Goal: Transaction & Acquisition: Obtain resource

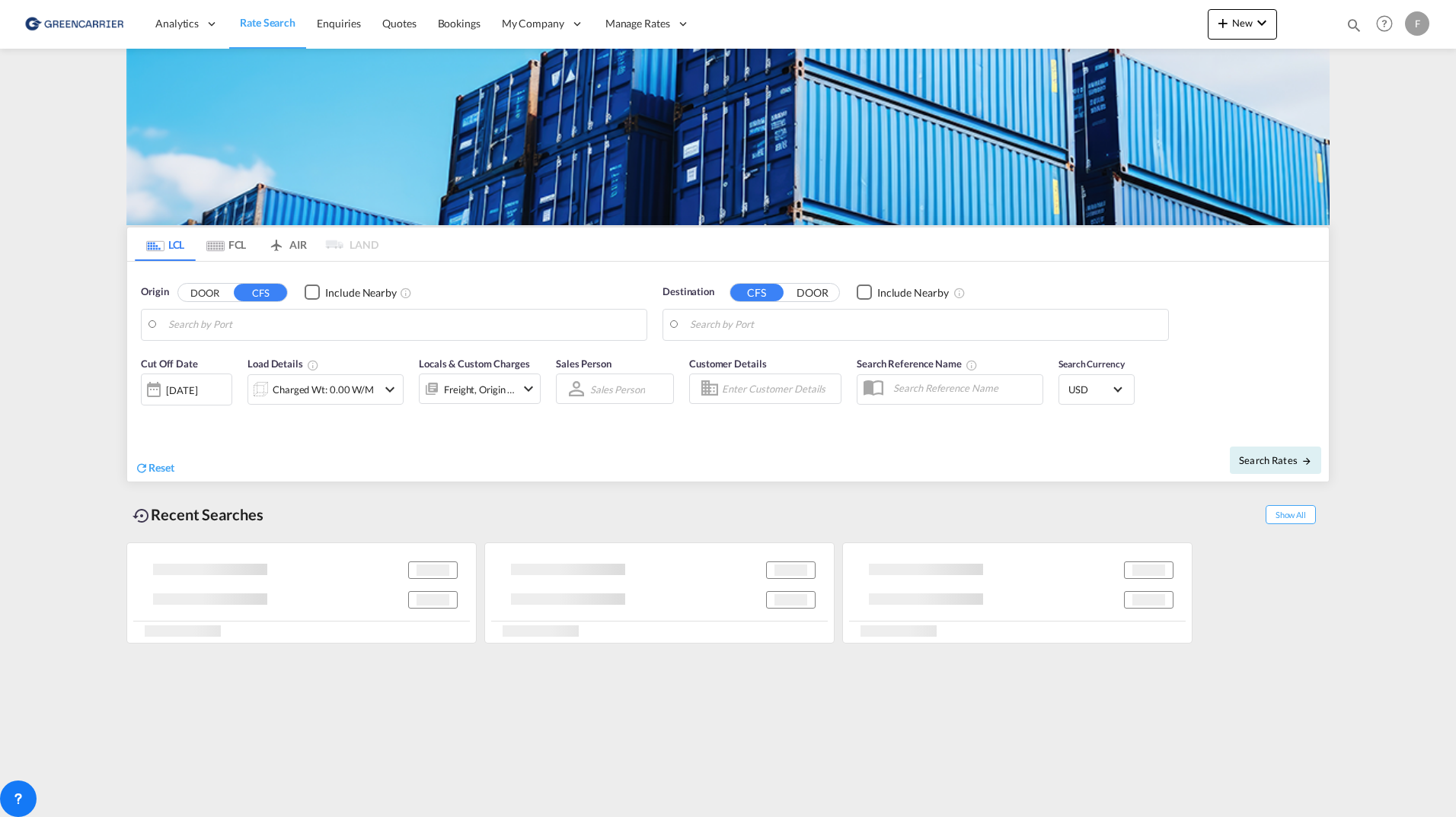
type input "Gothenburg (Goteborg), SEGOT"
type input "Busan, KRPUS"
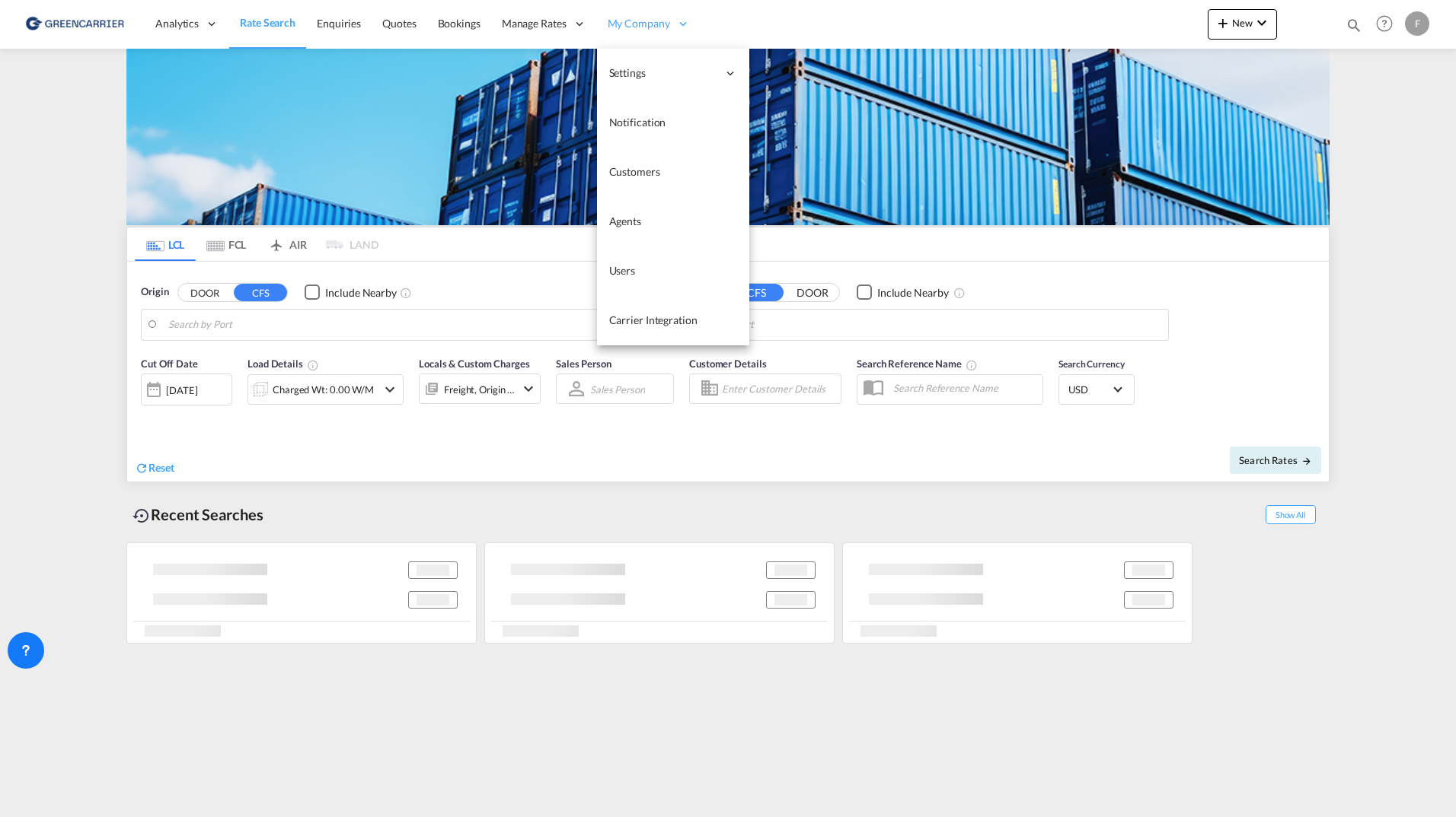
type input "[GEOGRAPHIC_DATA], [GEOGRAPHIC_DATA]"
type input "Busan, KRPUS"
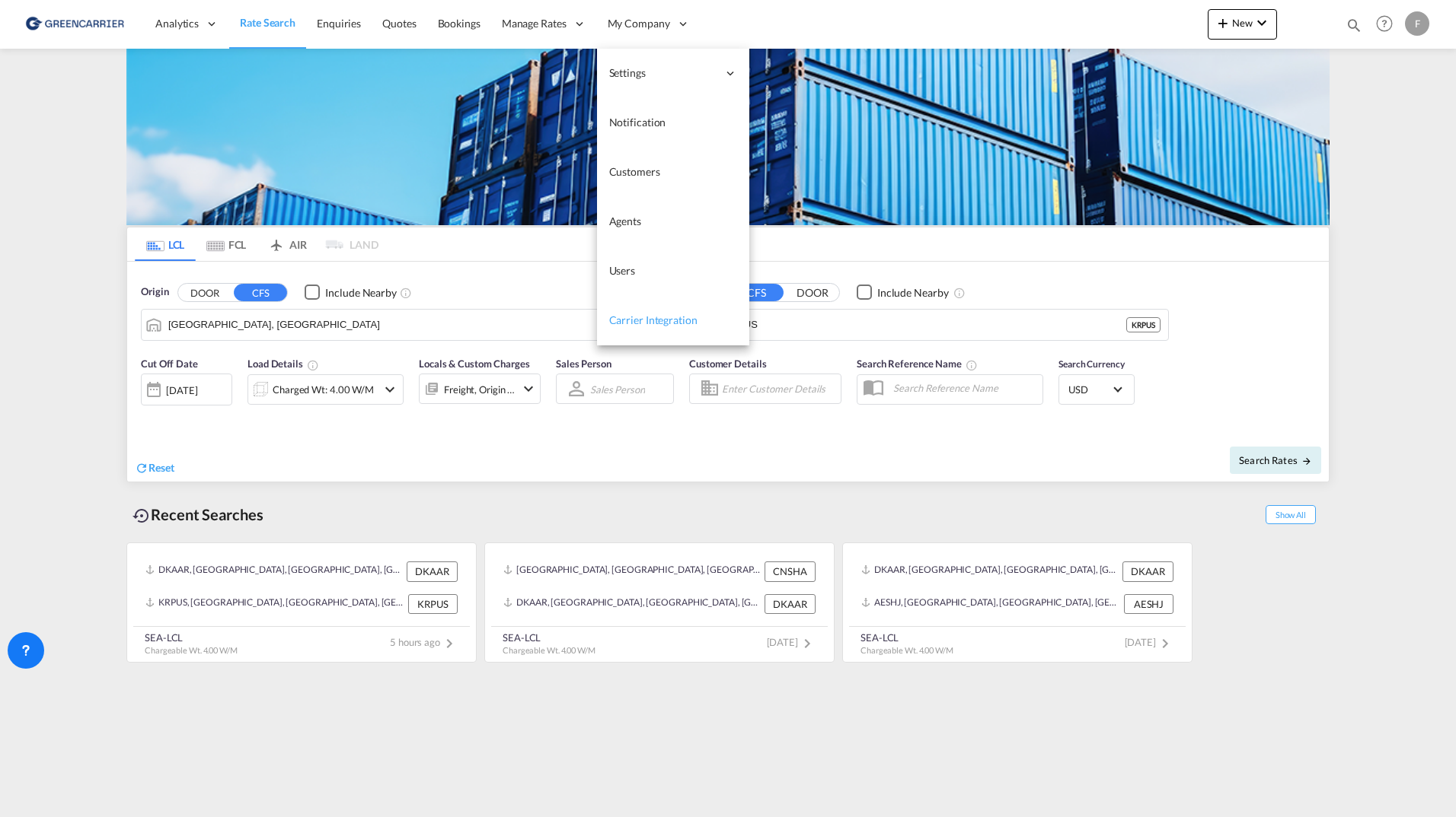
click at [671, 332] on link "Carrier Integration" at bounding box center [673, 320] width 152 height 49
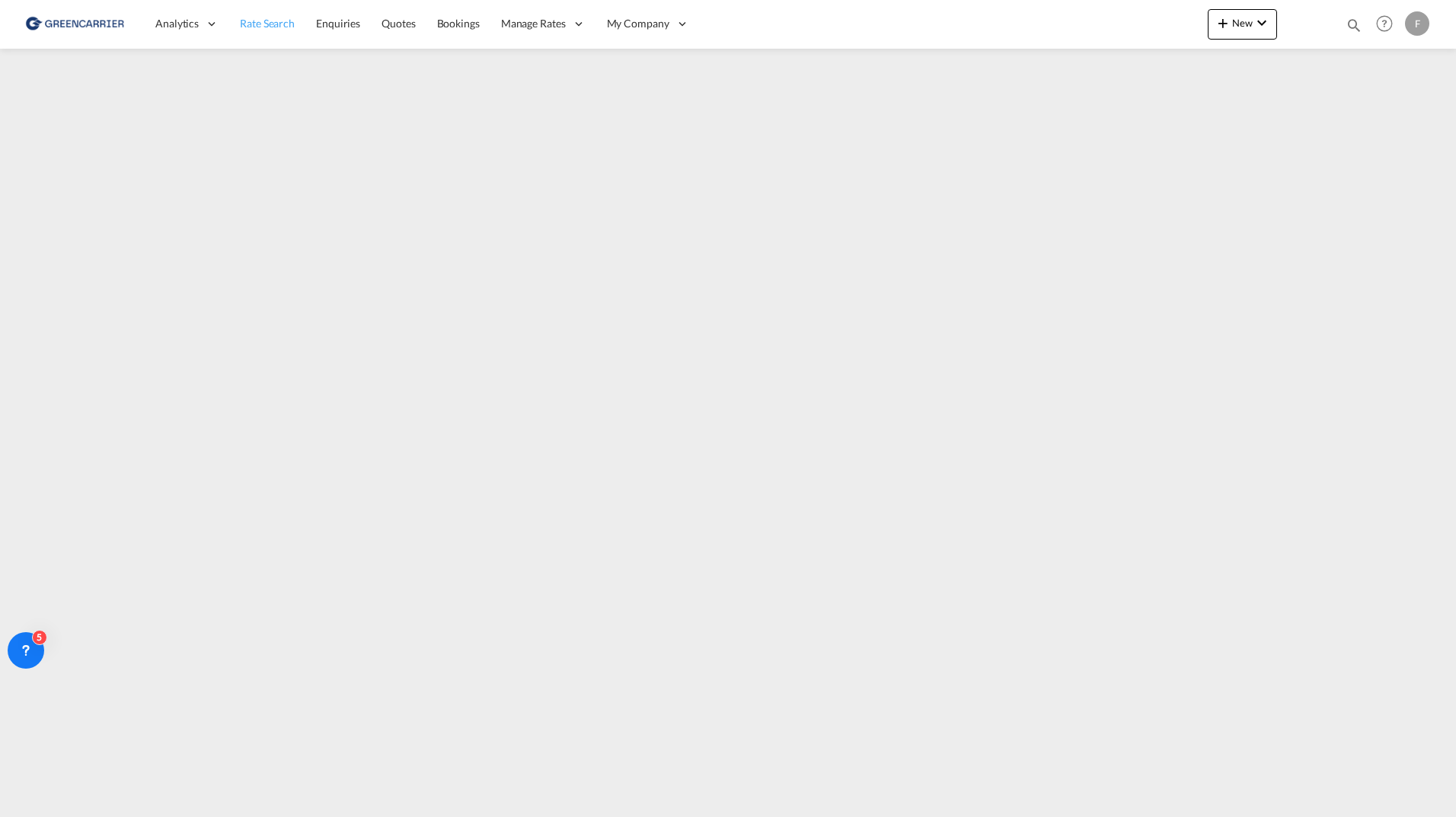
drag, startPoint x: 254, startPoint y: 30, endPoint x: 261, endPoint y: 46, distance: 17.5
click at [254, 30] on span "Rate Search" at bounding box center [267, 23] width 55 height 13
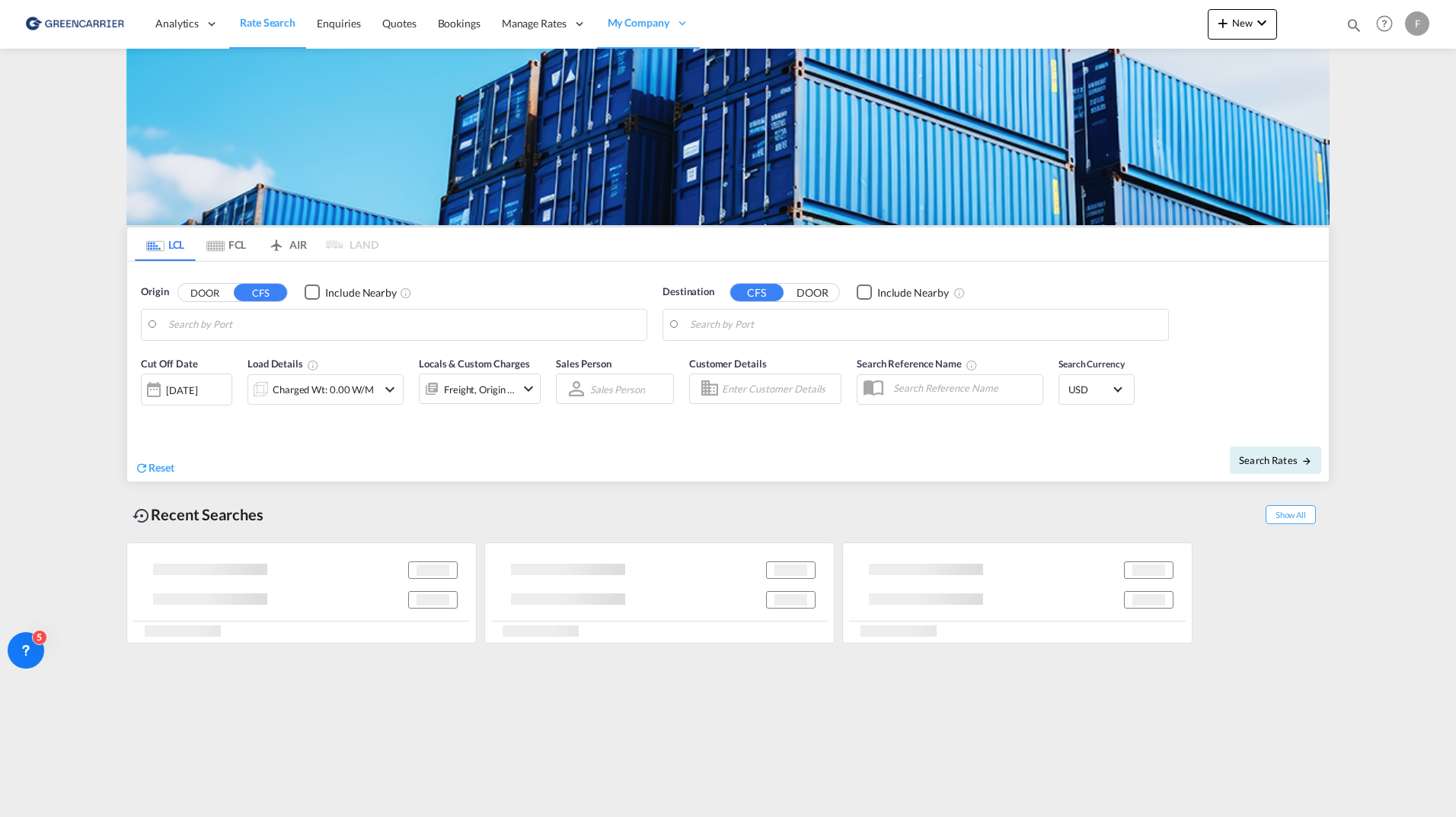
type input "Aarhus, DKAAR"
type input "Busan, KRPUS"
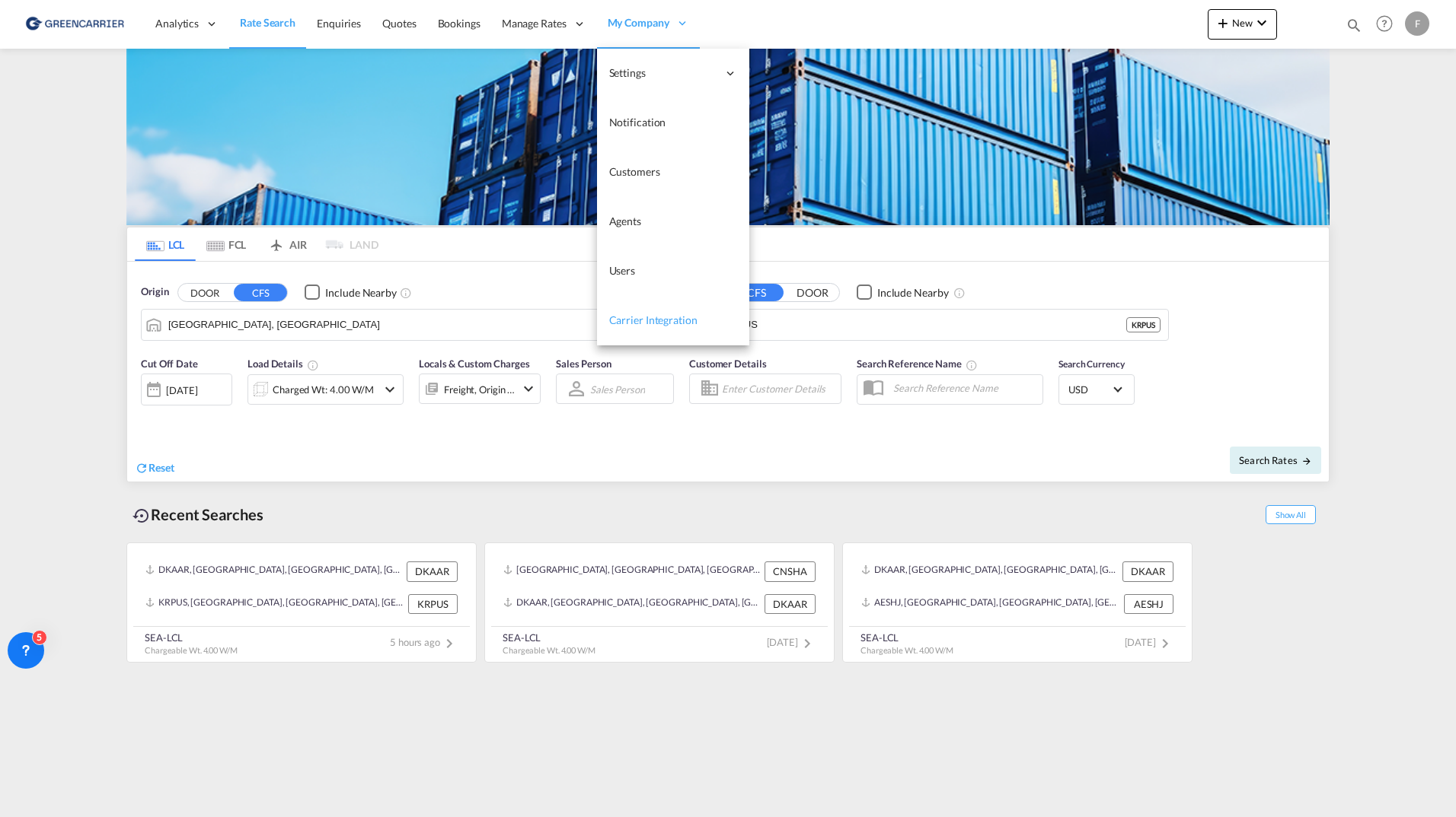
click at [667, 333] on link "Carrier Integration" at bounding box center [673, 320] width 152 height 49
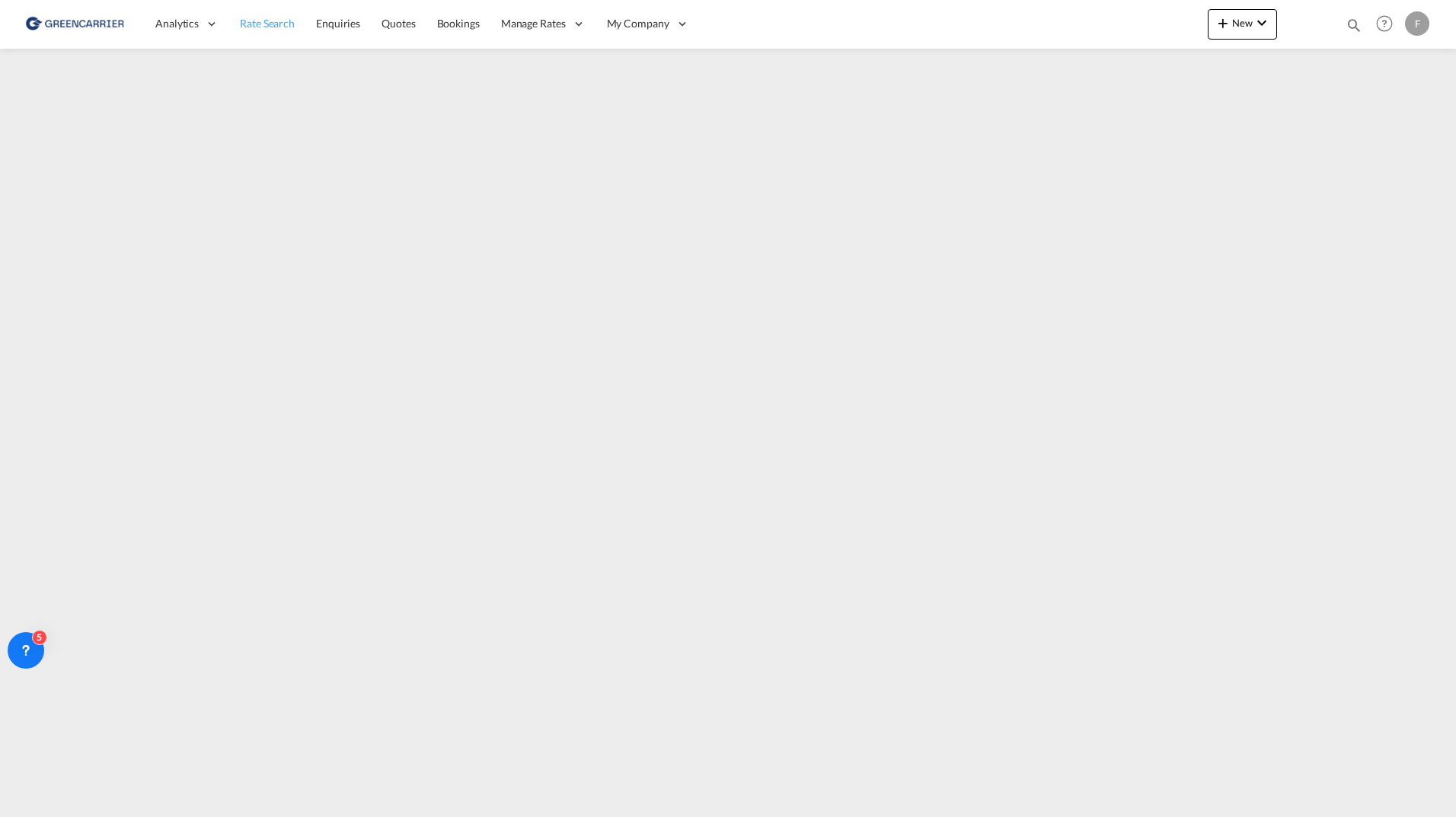
click at [290, 24] on span "Rate Search" at bounding box center [267, 23] width 55 height 13
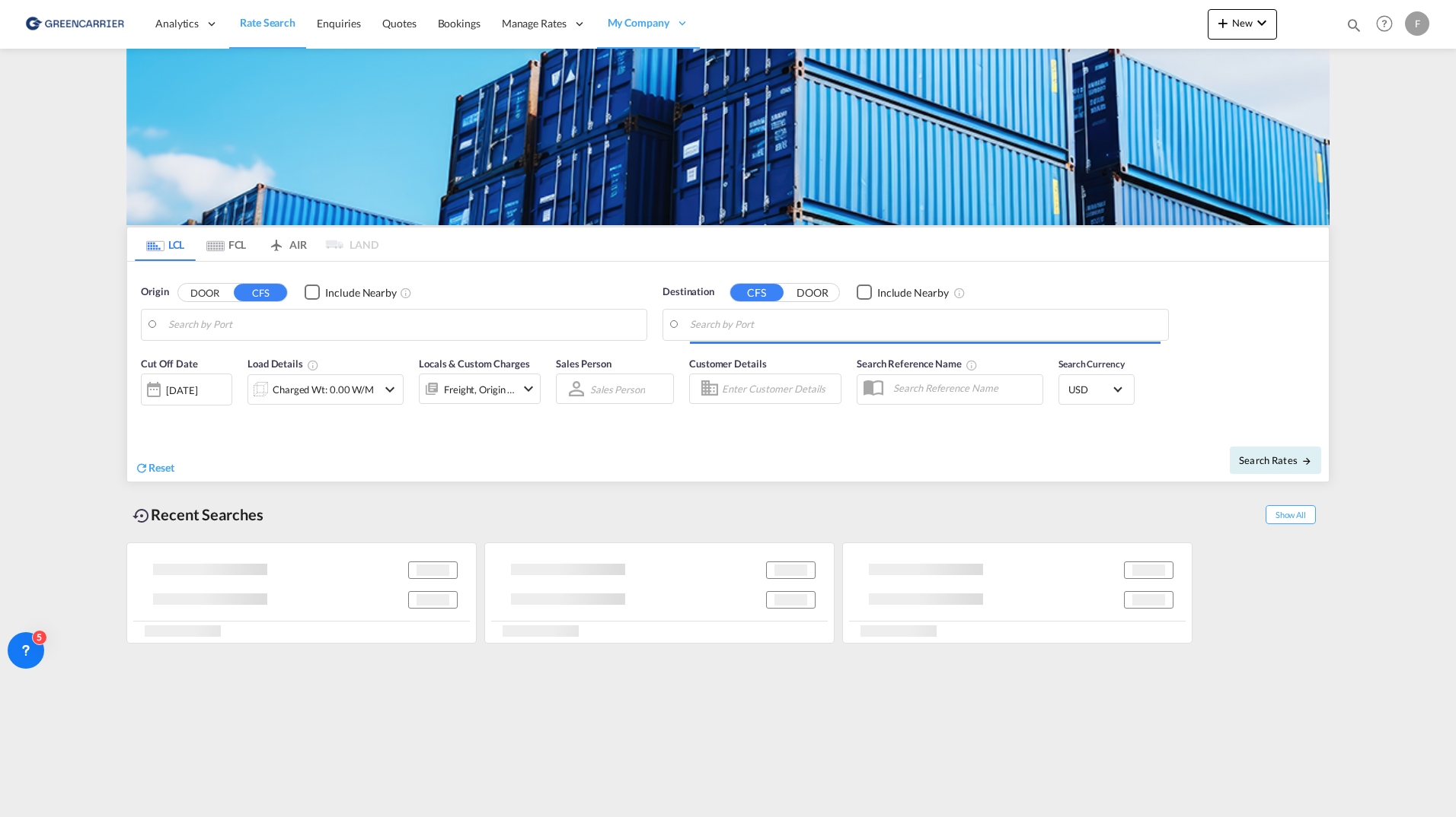
type input "Aarhus, DKAAR"
type input "Busan, KRPUS"
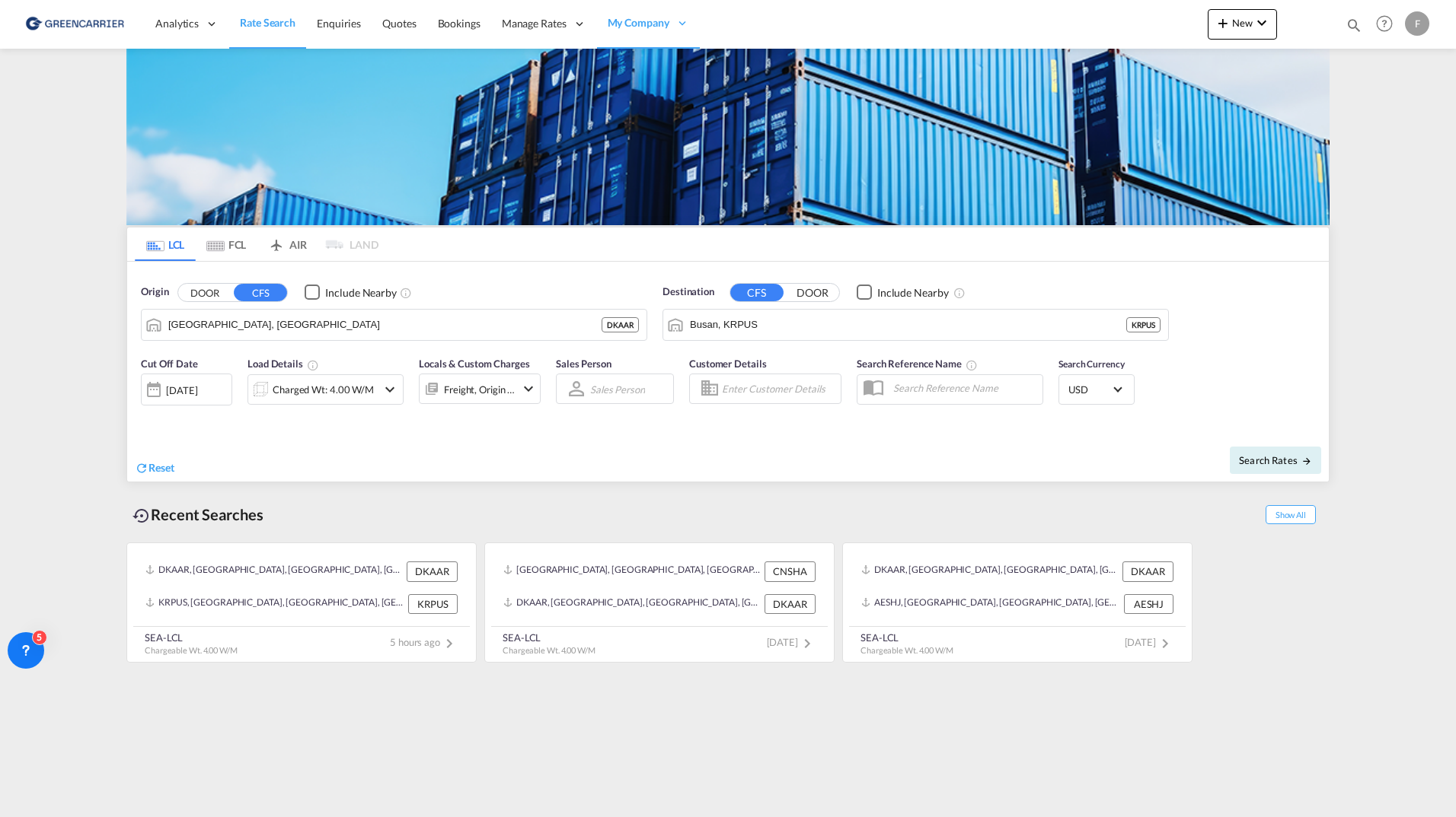
click at [160, 252] on md-icon "Use the left and right arrow keys to navigate between tabs" at bounding box center [155, 246] width 18 height 12
click at [239, 324] on input "Aarhus, DKAAR" at bounding box center [403, 324] width 470 height 23
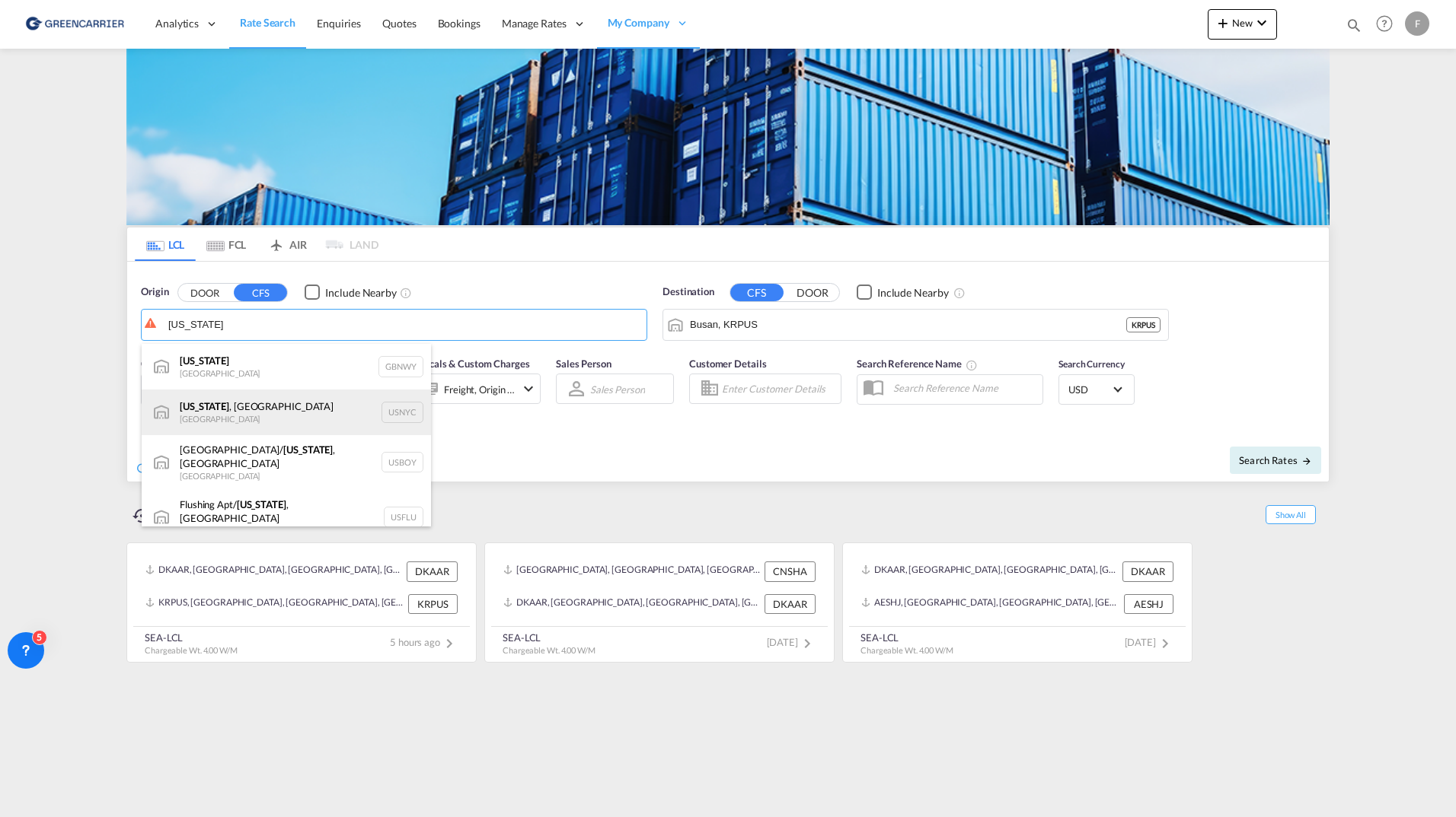
click at [269, 416] on div "New York , NY United States USNYC" at bounding box center [286, 412] width 289 height 45
type input "New York, NY, USNYC"
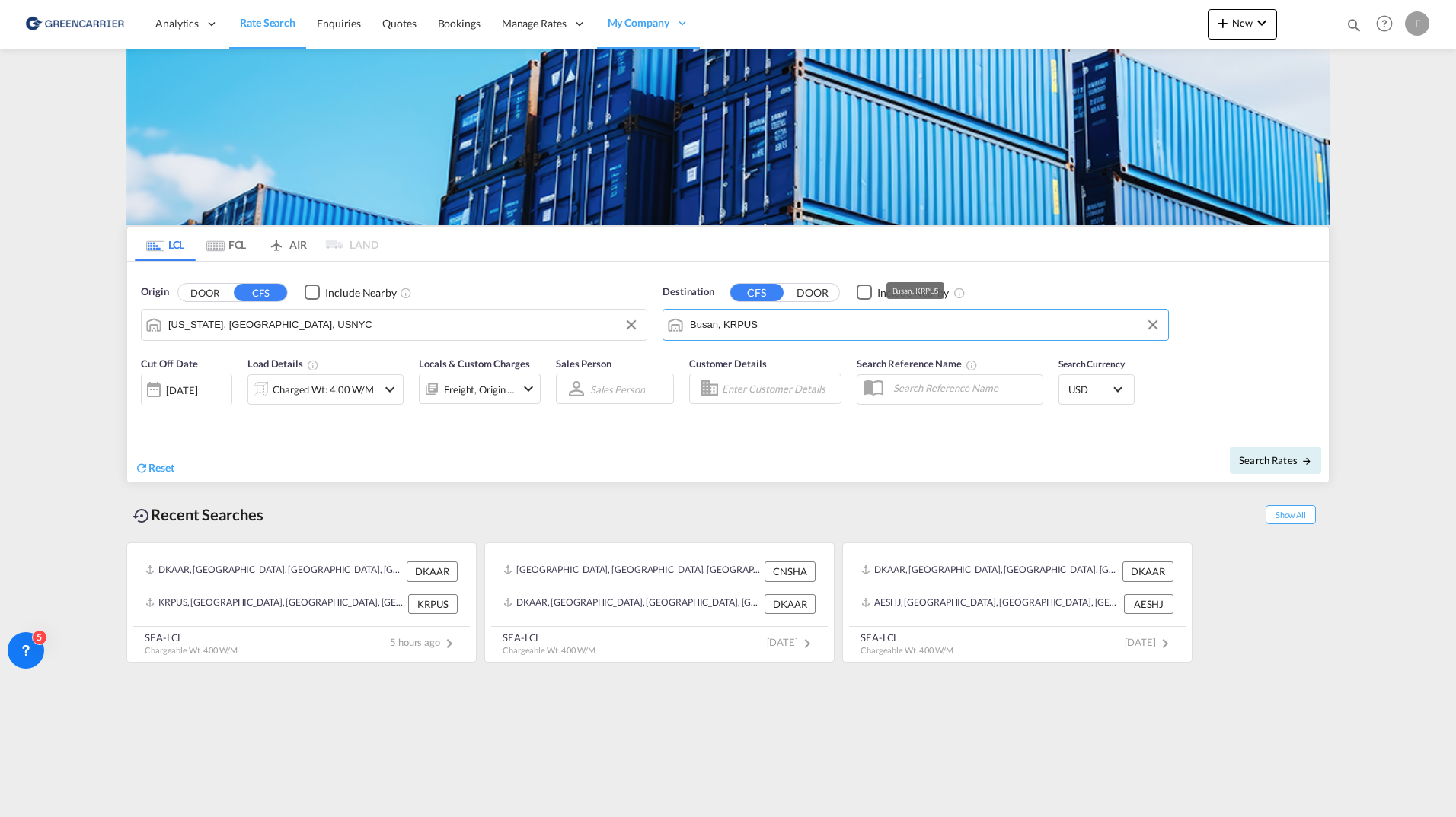
click at [868, 330] on input "Busan, KRPUS" at bounding box center [925, 324] width 470 height 23
click at [789, 373] on div "Hamburg Germany DEHAM" at bounding box center [808, 366] width 289 height 45
type input "Hamburg, DEHAM"
click at [1262, 449] on button "Search Rates" at bounding box center [1275, 460] width 91 height 27
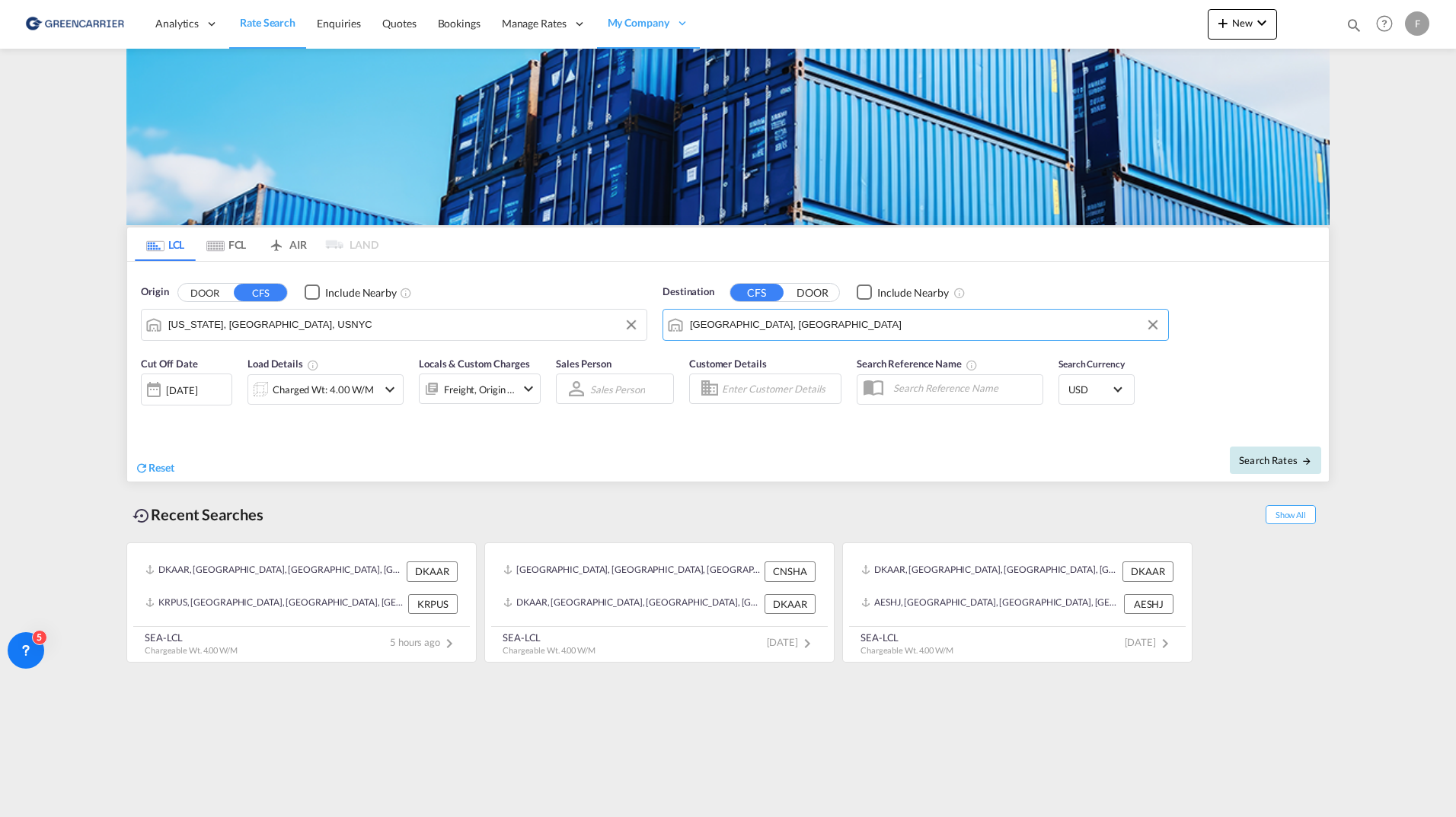
type input "USNYC to DEHAM / 28 Aug 2025"
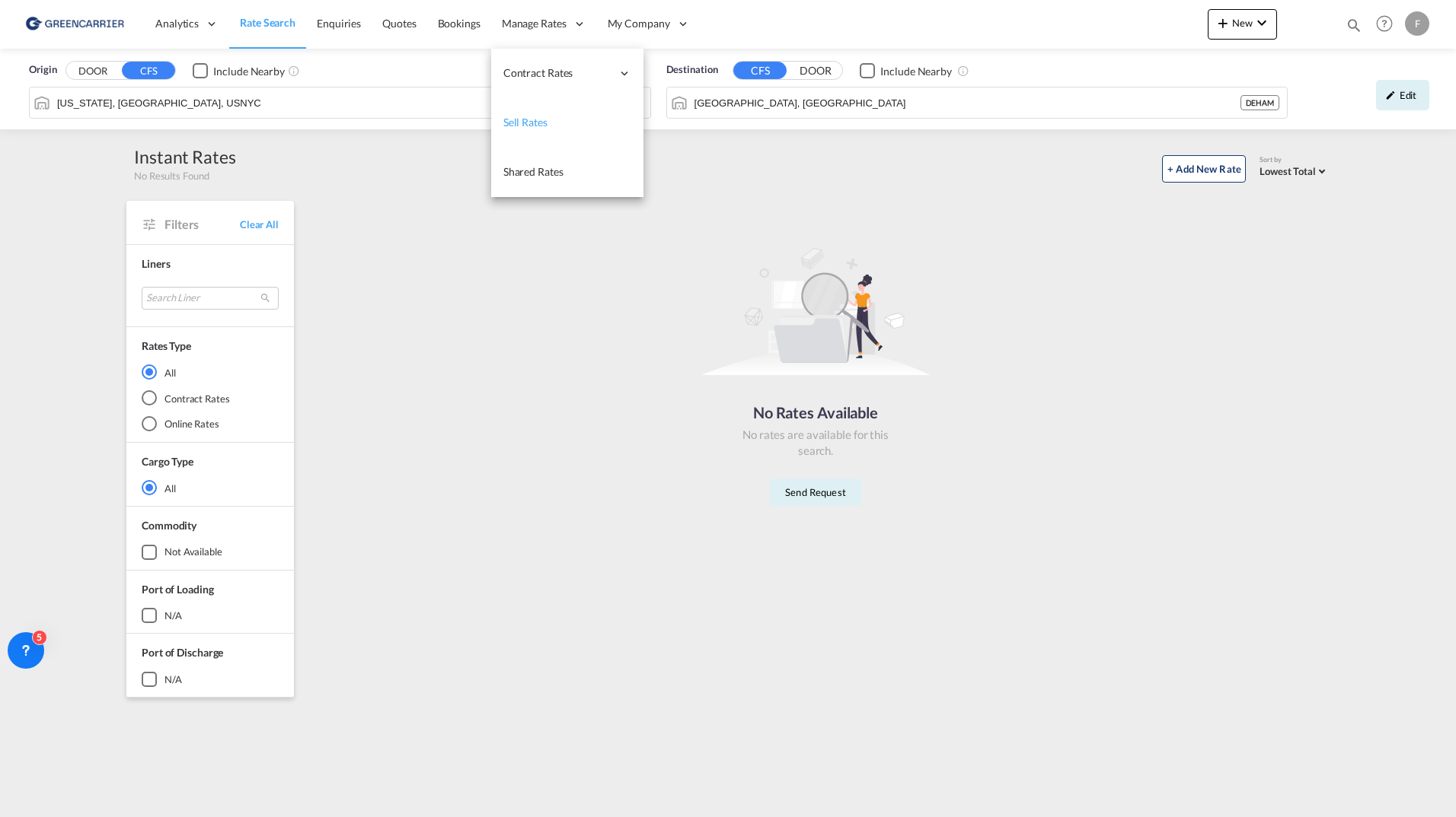
click at [547, 127] on link "Sell Rates" at bounding box center [567, 123] width 152 height 49
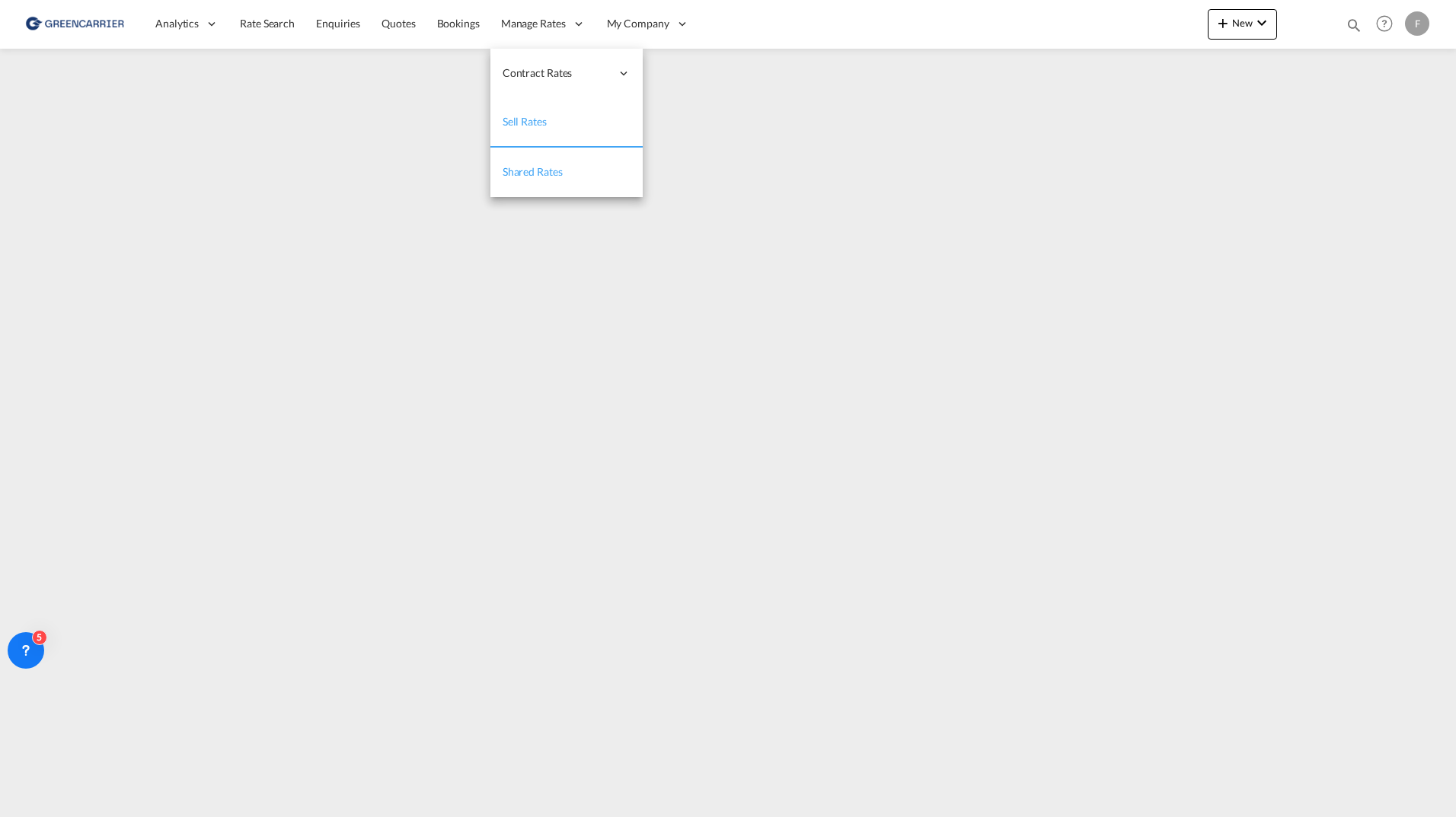
click at [543, 168] on span "Shared Rates" at bounding box center [532, 171] width 60 height 13
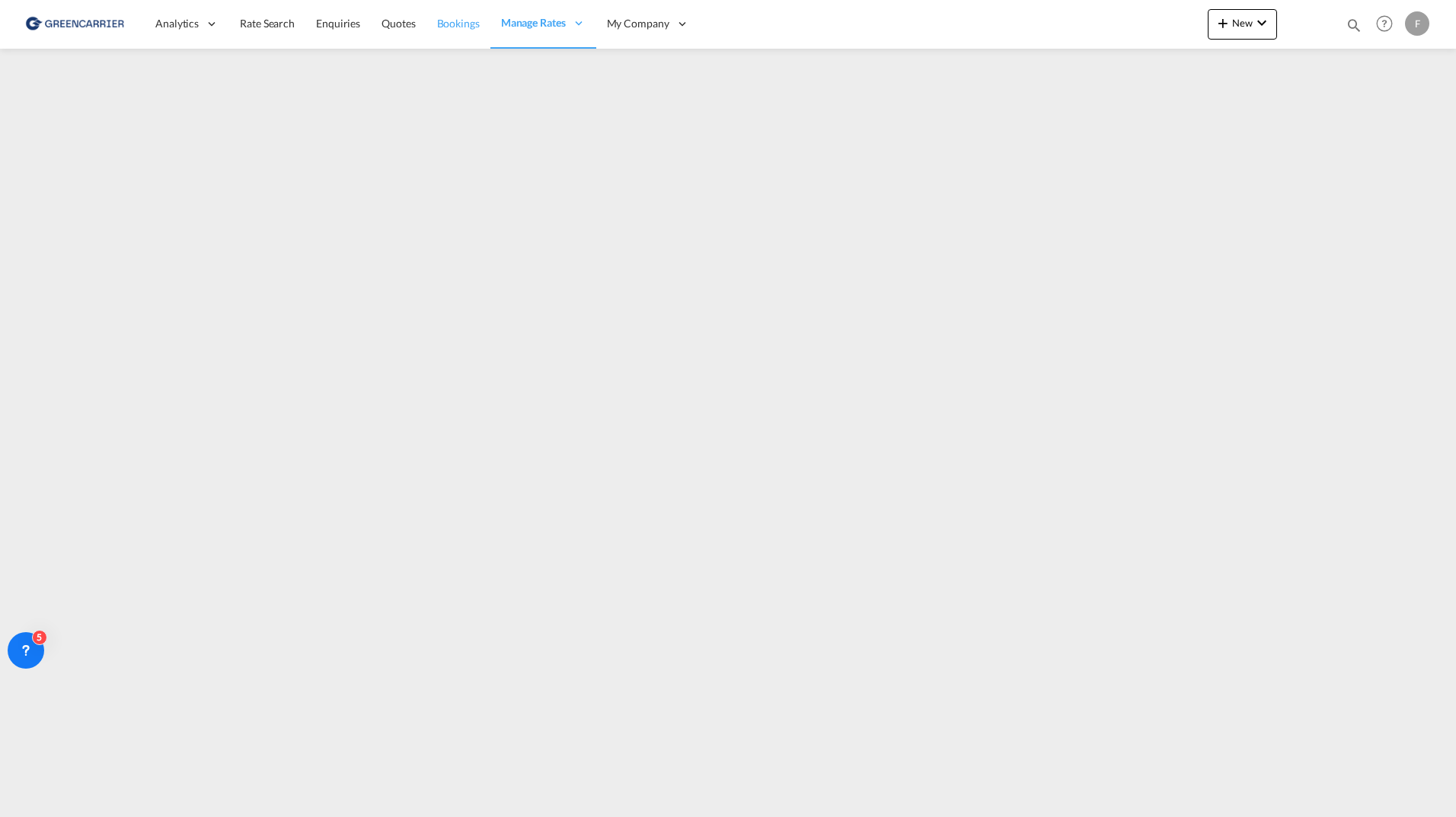
click at [461, 21] on span "Bookings" at bounding box center [458, 23] width 43 height 13
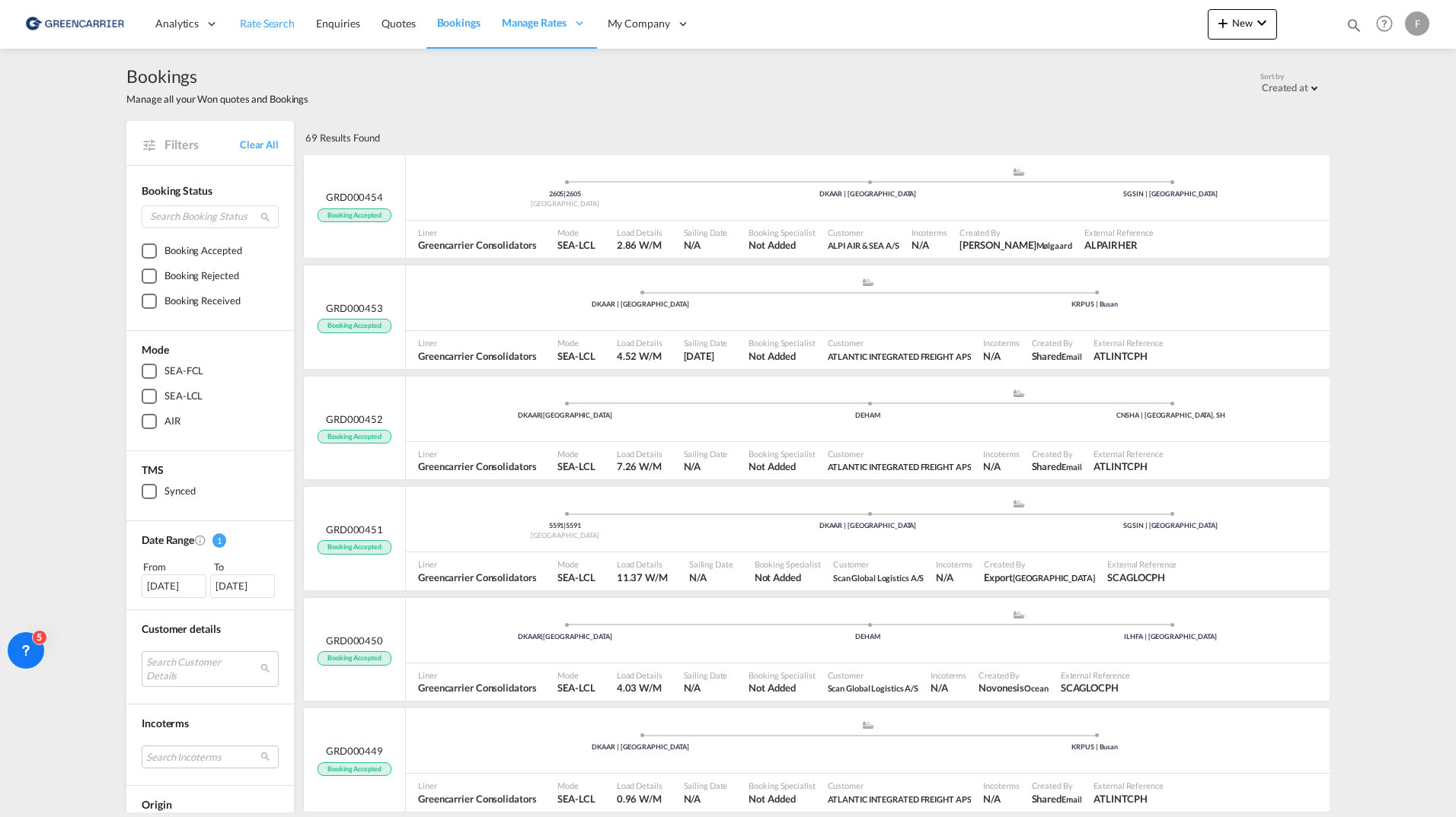
click at [263, 22] on span "Rate Search" at bounding box center [267, 23] width 55 height 13
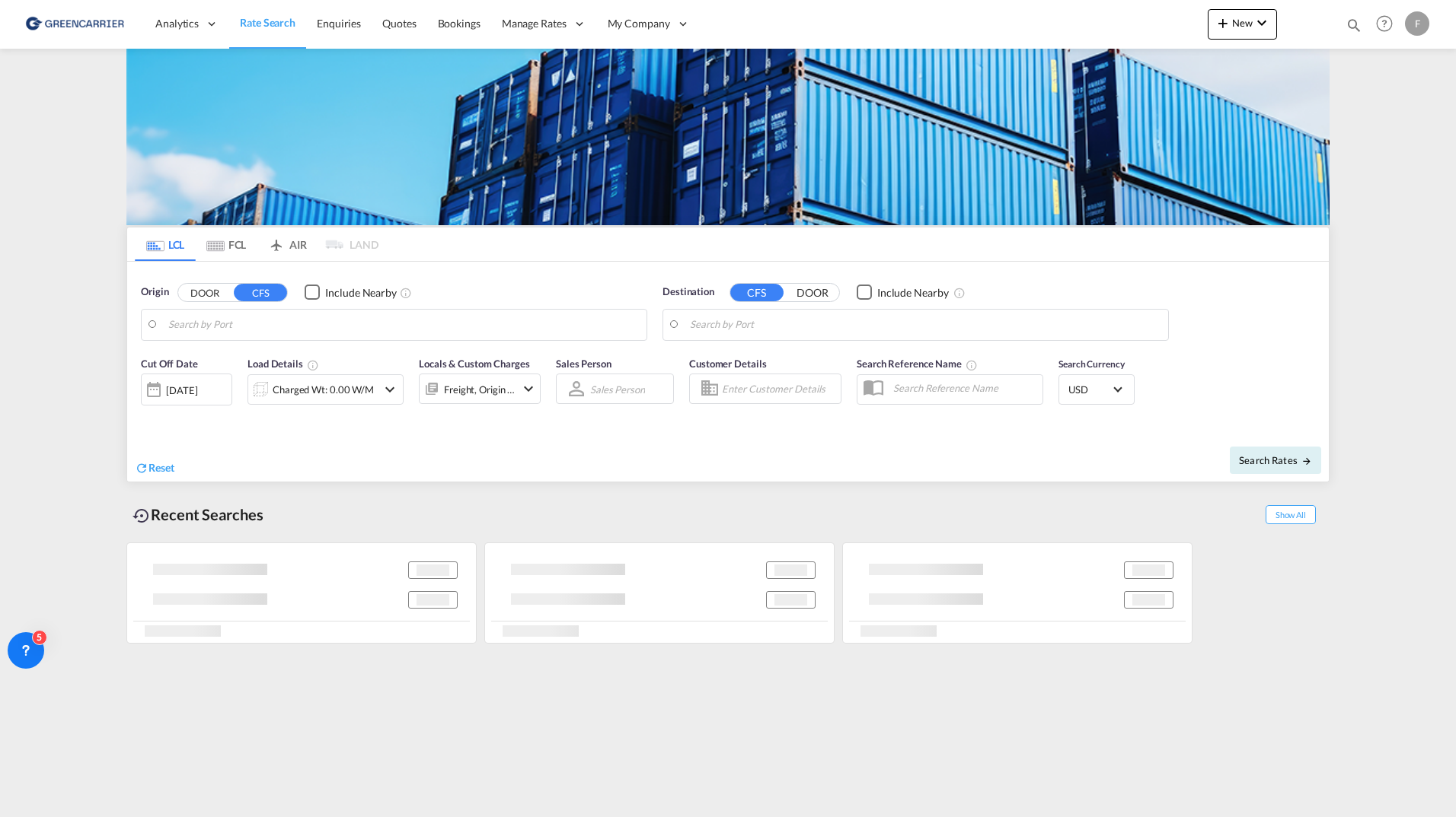
type input "New York, NY, USNYC"
type input "Hamburg, DEHAM"
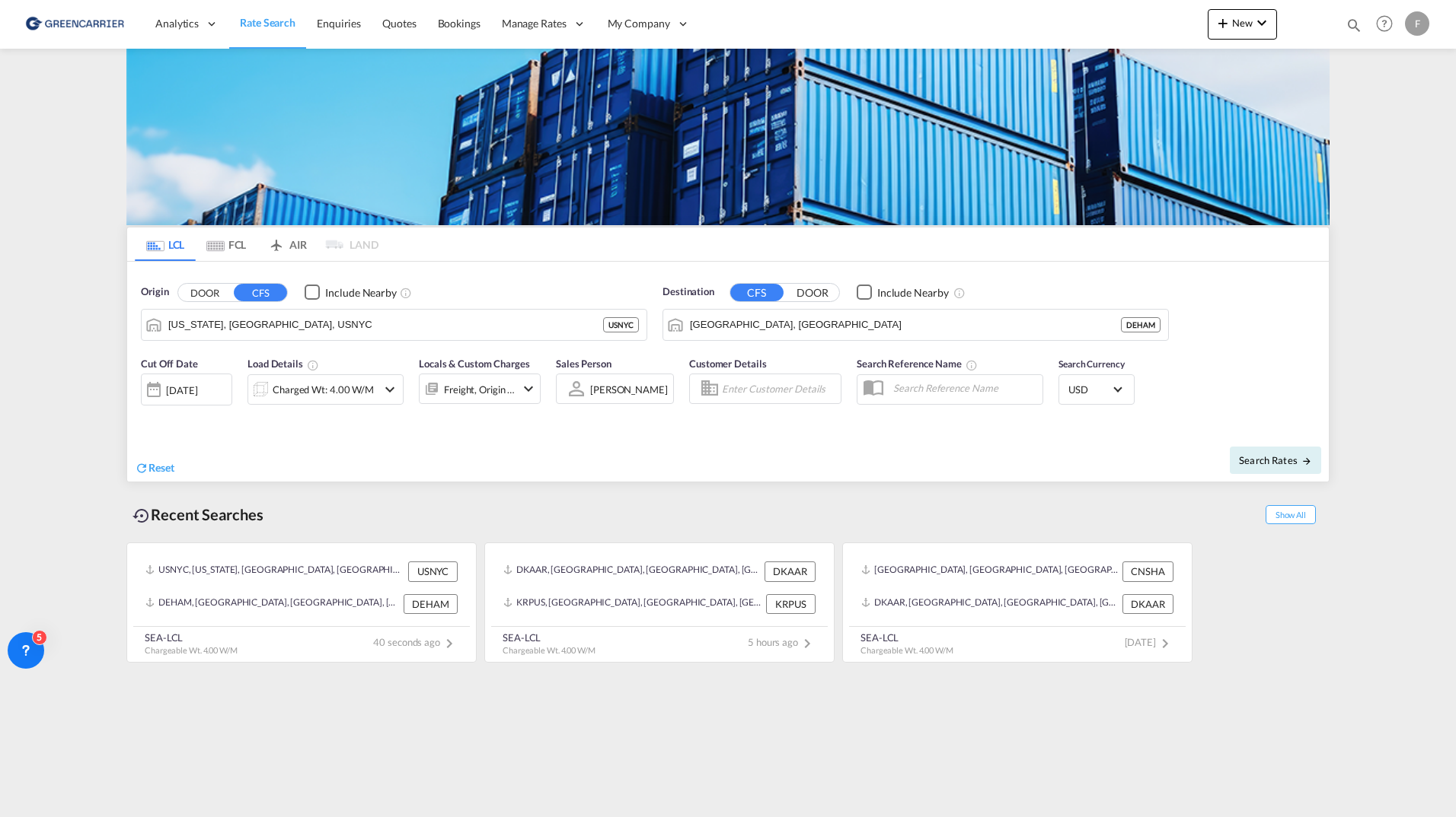
click at [74, 414] on md-content "Analytics Reports Dashboard Rate Search Enquiries Quotes Bookings" at bounding box center [728, 408] width 1456 height 817
click at [247, 253] on md-tab-item "FCL" at bounding box center [226, 244] width 61 height 34
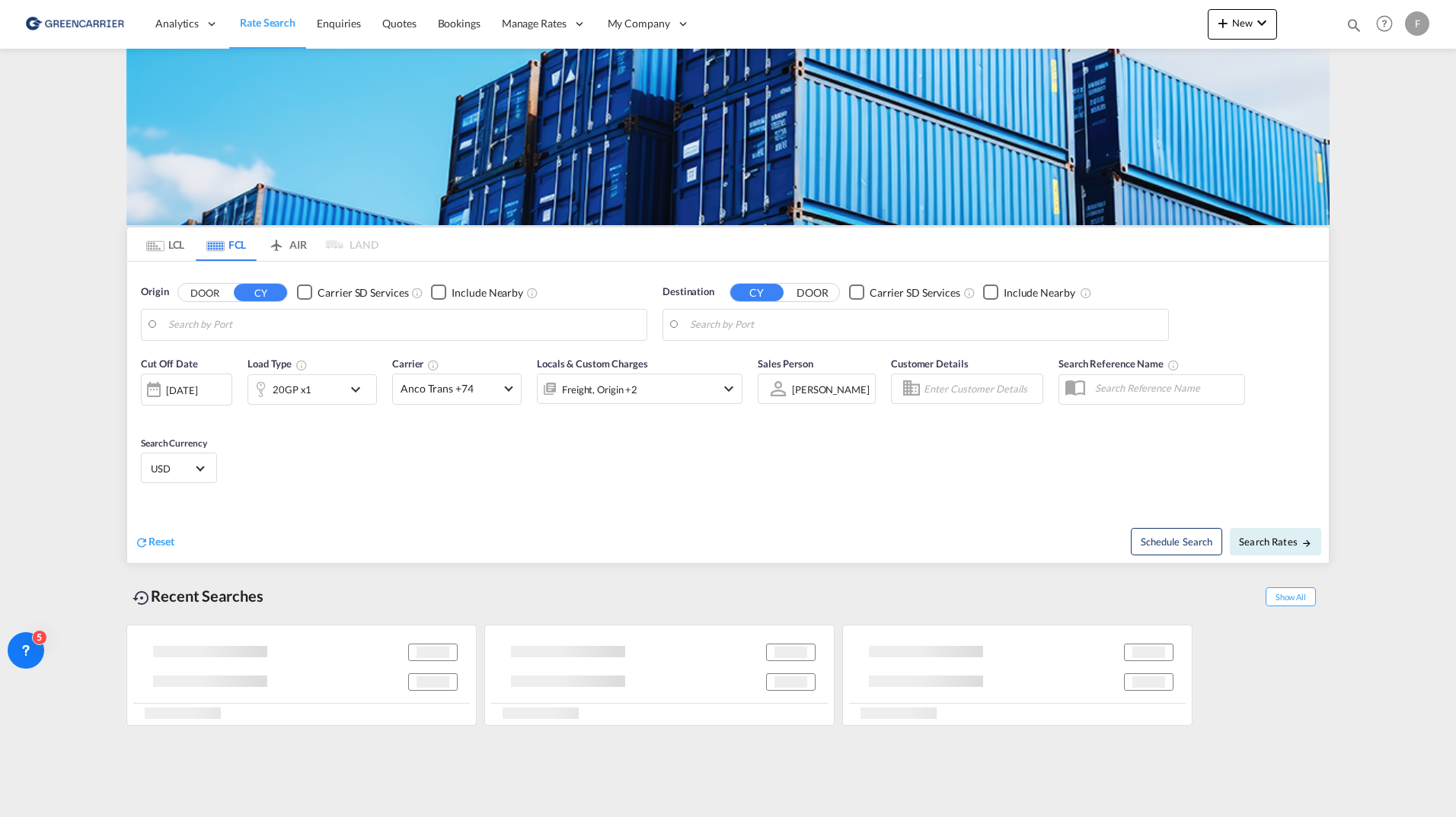
type input "Hamburg, DEHAM"
type input "Shanghai, CNSHA"
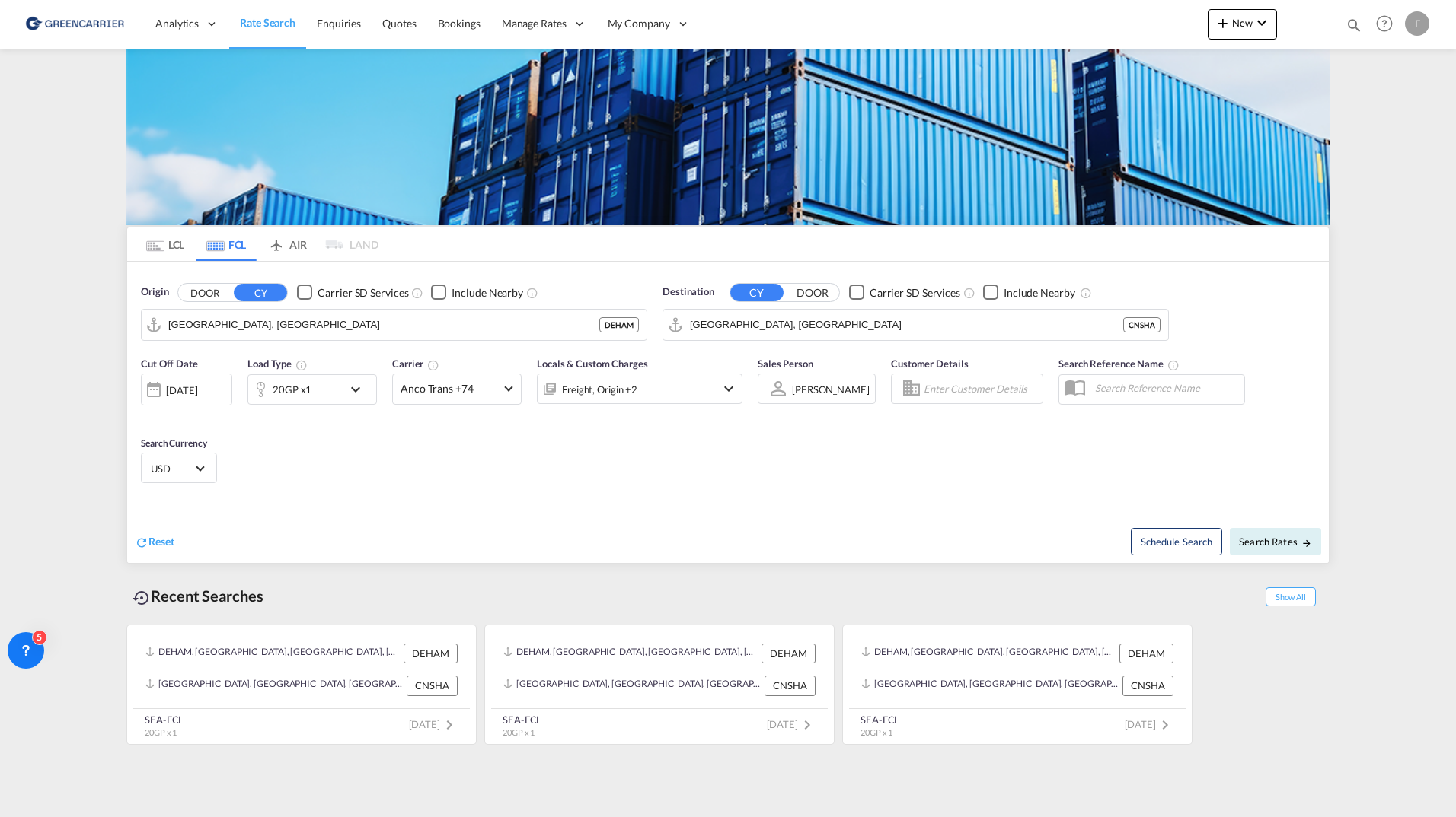
click at [156, 244] on md-icon "Use the left and right arrow keys to navigate between tabs" at bounding box center [155, 246] width 18 height 12
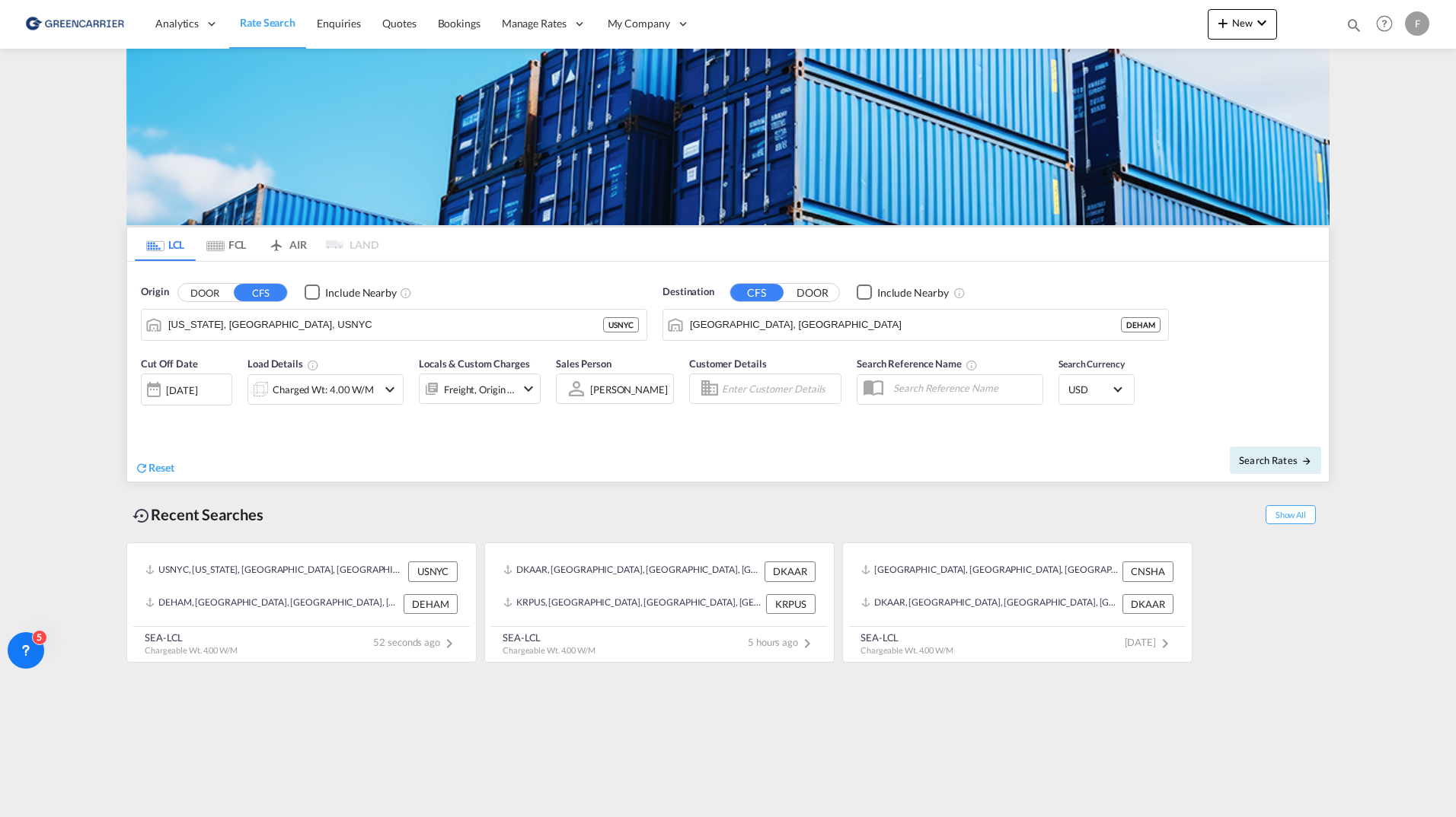
click at [59, 327] on md-content "Analytics Reports Dashboard Rate Search Enquiries Quotes Bookings" at bounding box center [728, 408] width 1456 height 817
click at [1251, 28] on span "New" at bounding box center [1242, 23] width 57 height 12
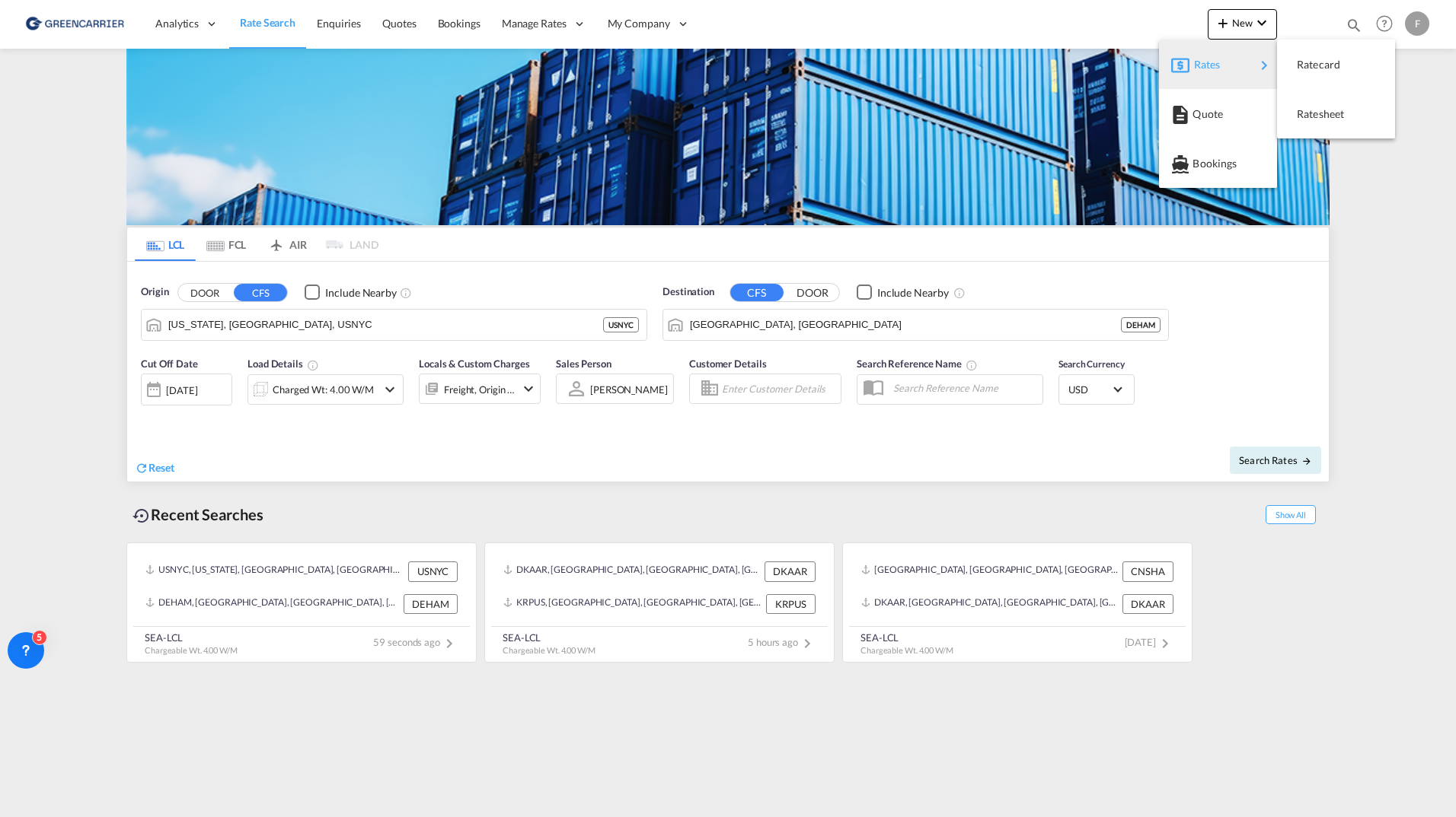
click at [757, 12] on md-backdrop at bounding box center [728, 408] width 1456 height 817
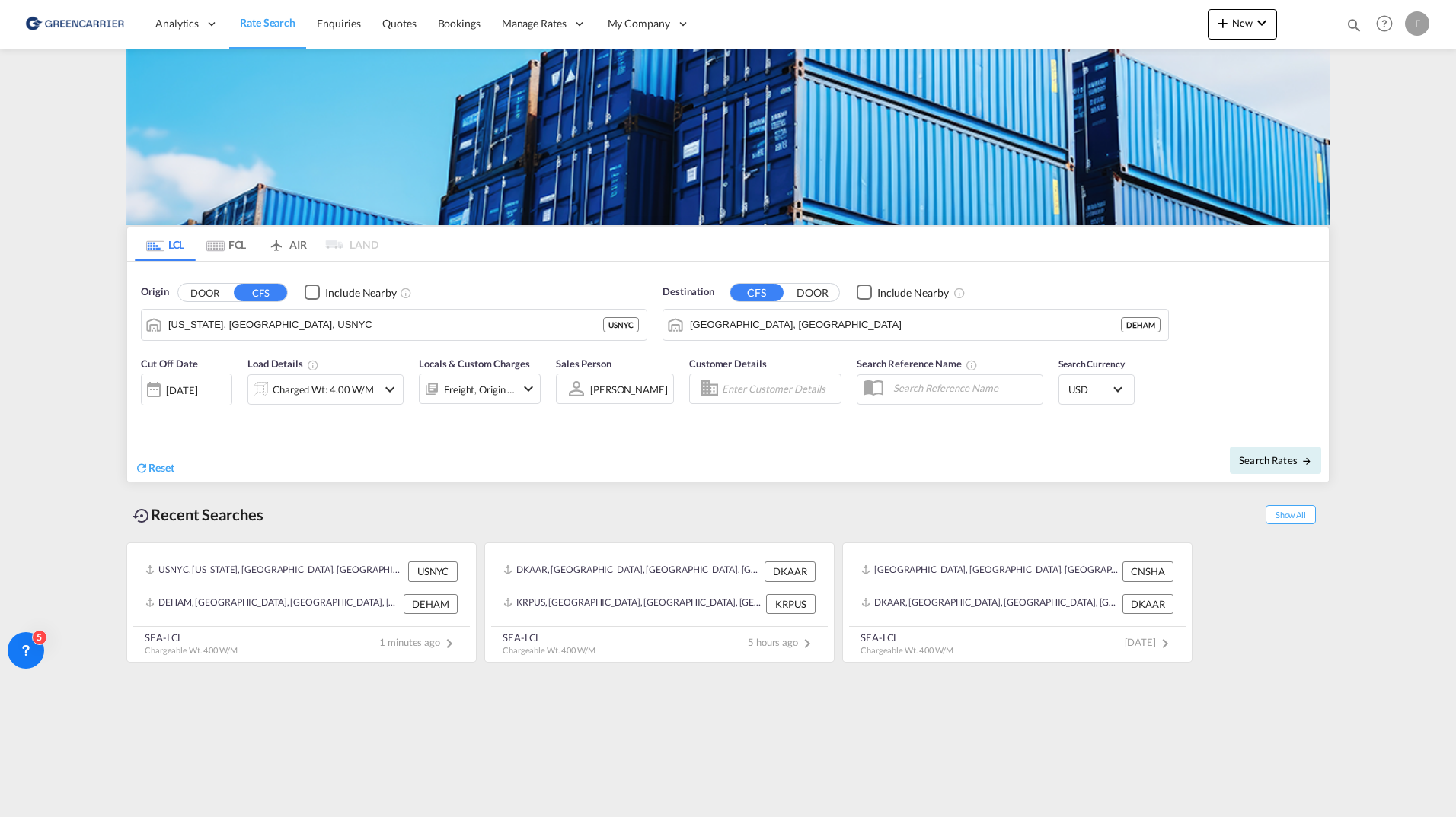
click at [57, 192] on md-content "Analytics Reports Dashboard Rate Search Enquiries Quotes Bookings" at bounding box center [728, 408] width 1456 height 817
click at [128, 137] on img at bounding box center [728, 137] width 1203 height 177
click at [110, 148] on md-content "Analytics Reports Dashboard Rate Search Enquiries Quotes Bookings" at bounding box center [728, 408] width 1456 height 817
click at [107, 429] on md-content "Analytics Reports Dashboard Rate Search Enquiries Quotes Bookings" at bounding box center [728, 408] width 1456 height 817
drag, startPoint x: 31, startPoint y: 664, endPoint x: 55, endPoint y: 579, distance: 88.3
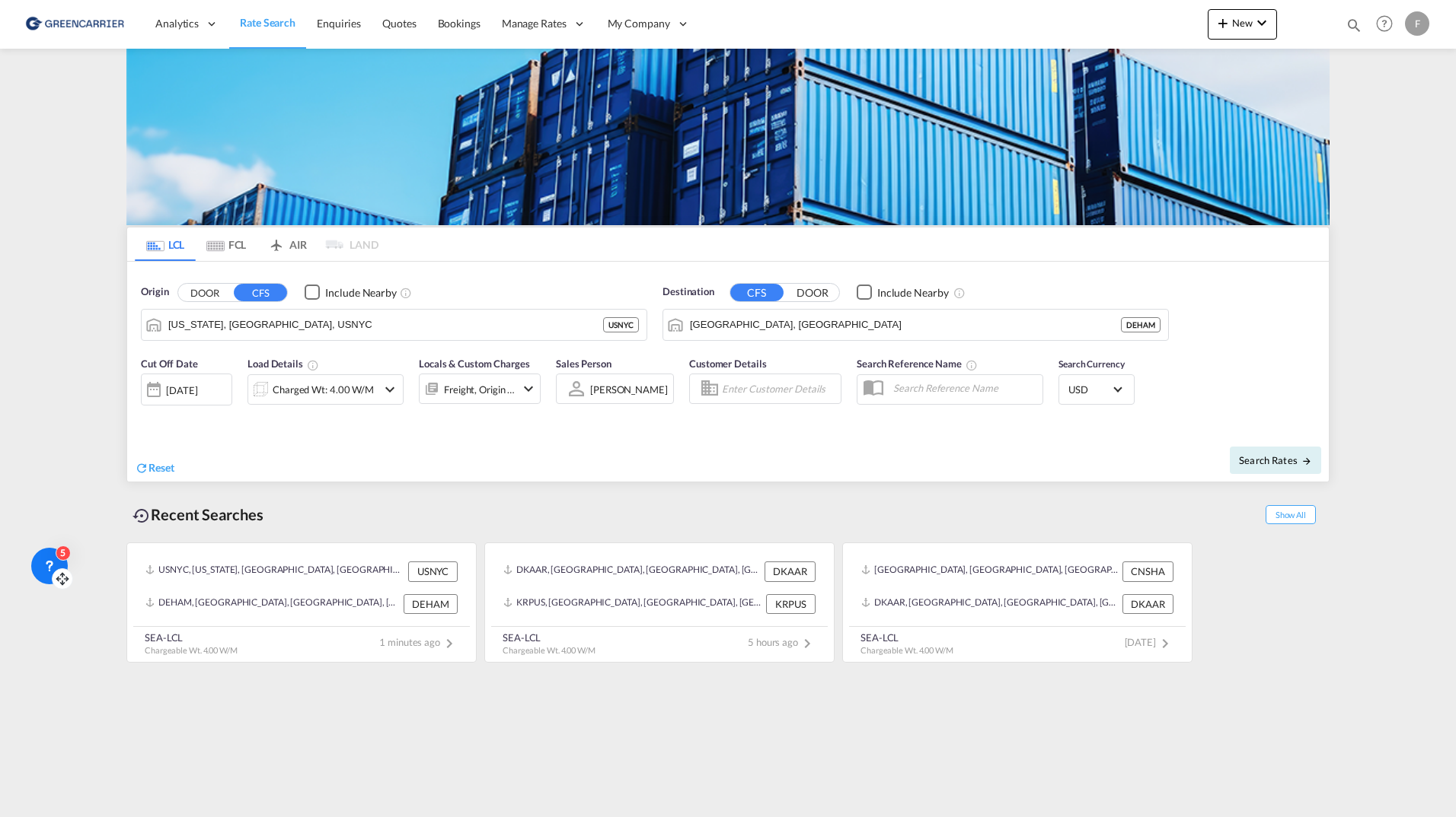
click at [55, 579] on icon at bounding box center [62, 579] width 15 height 15
click at [73, 401] on md-content "Analytics Reports Dashboard Rate Search Enquiries Quotes Bookings" at bounding box center [728, 408] width 1456 height 817
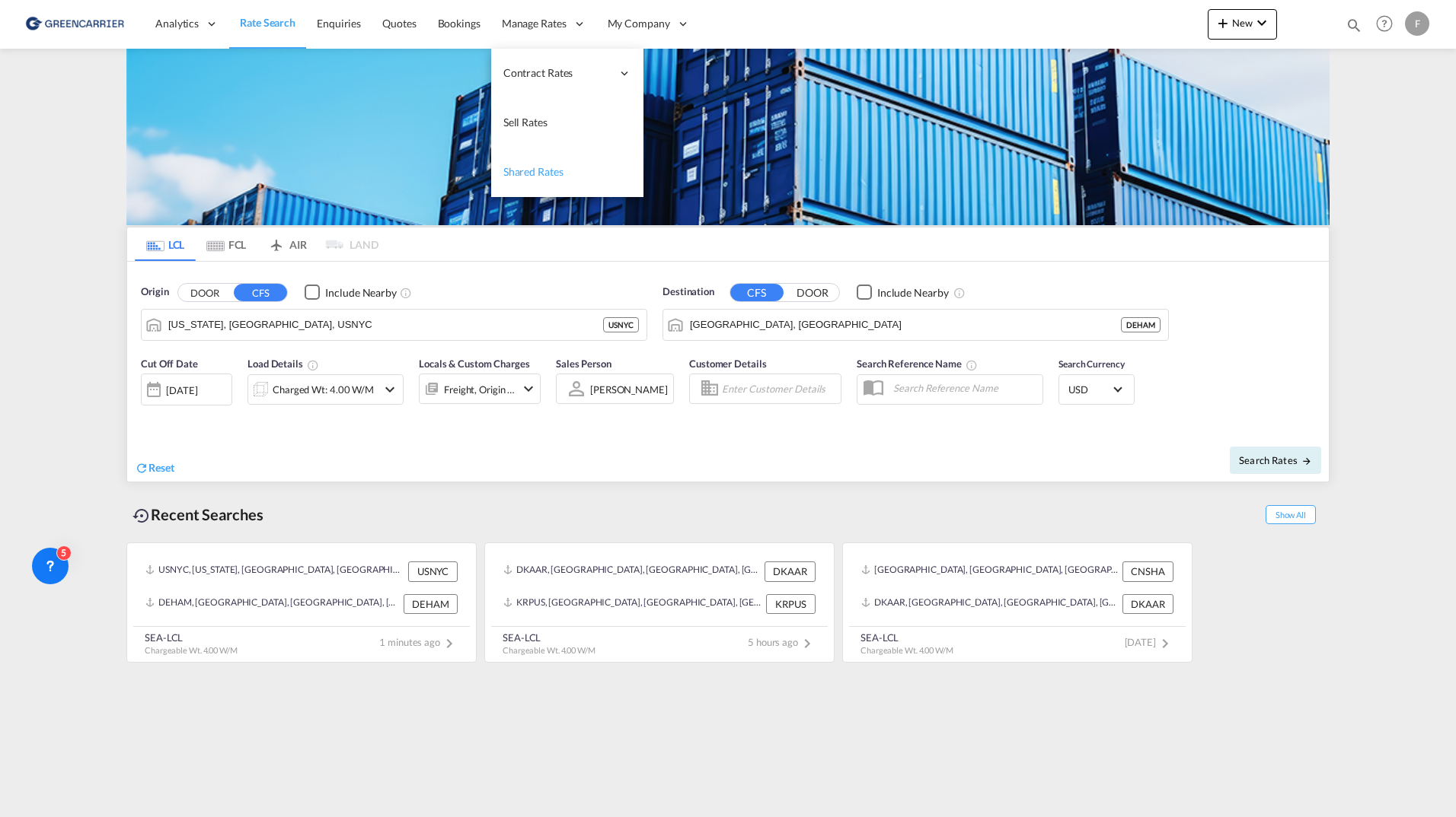
click at [553, 178] on span "Shared Rates" at bounding box center [533, 171] width 60 height 13
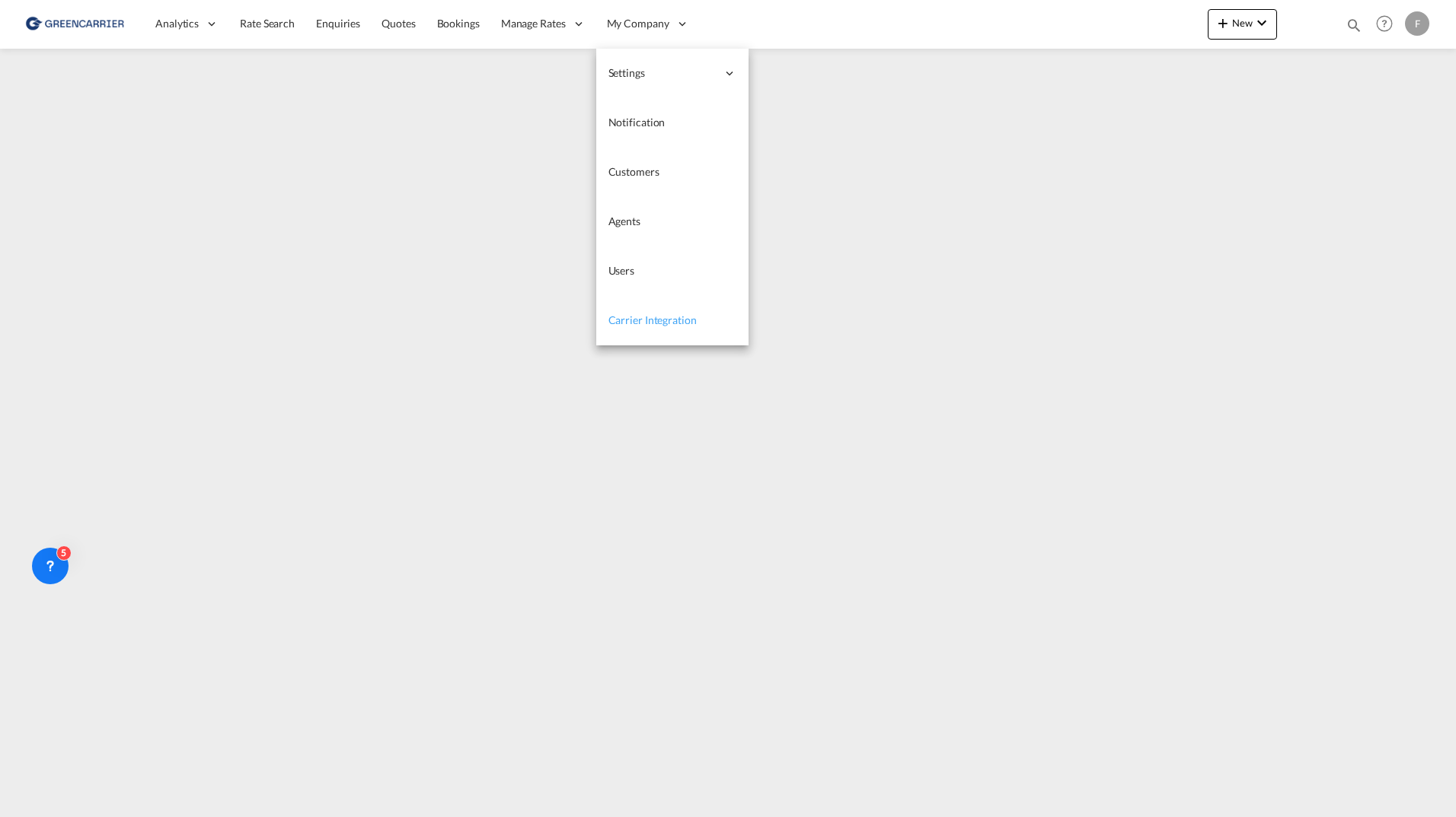
click at [626, 324] on span "Carrier Integration" at bounding box center [652, 319] width 88 height 13
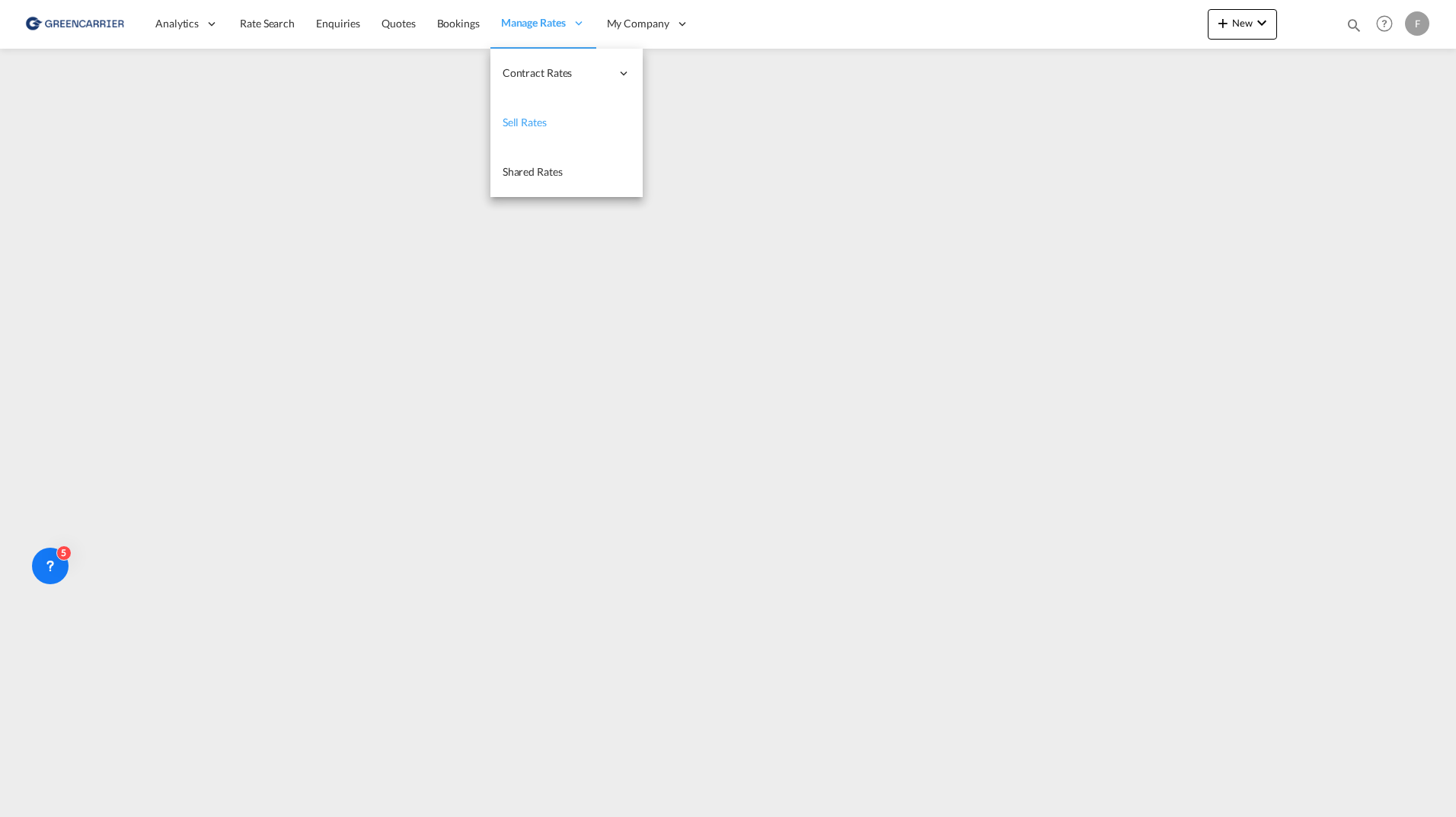
click at [538, 122] on span "Sell Rates" at bounding box center [524, 122] width 45 height 13
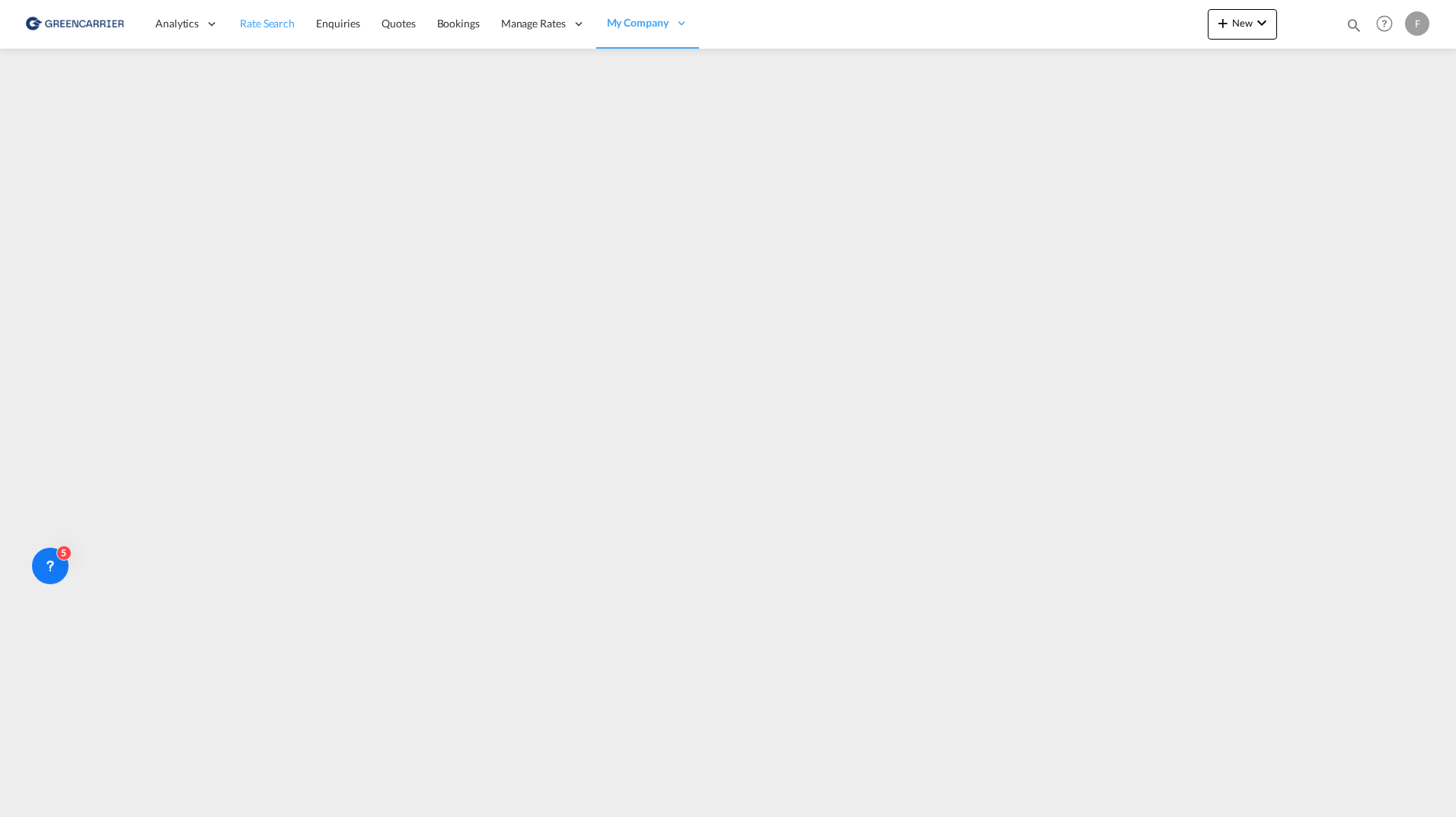
click at [269, 17] on span "Rate Search" at bounding box center [267, 23] width 55 height 13
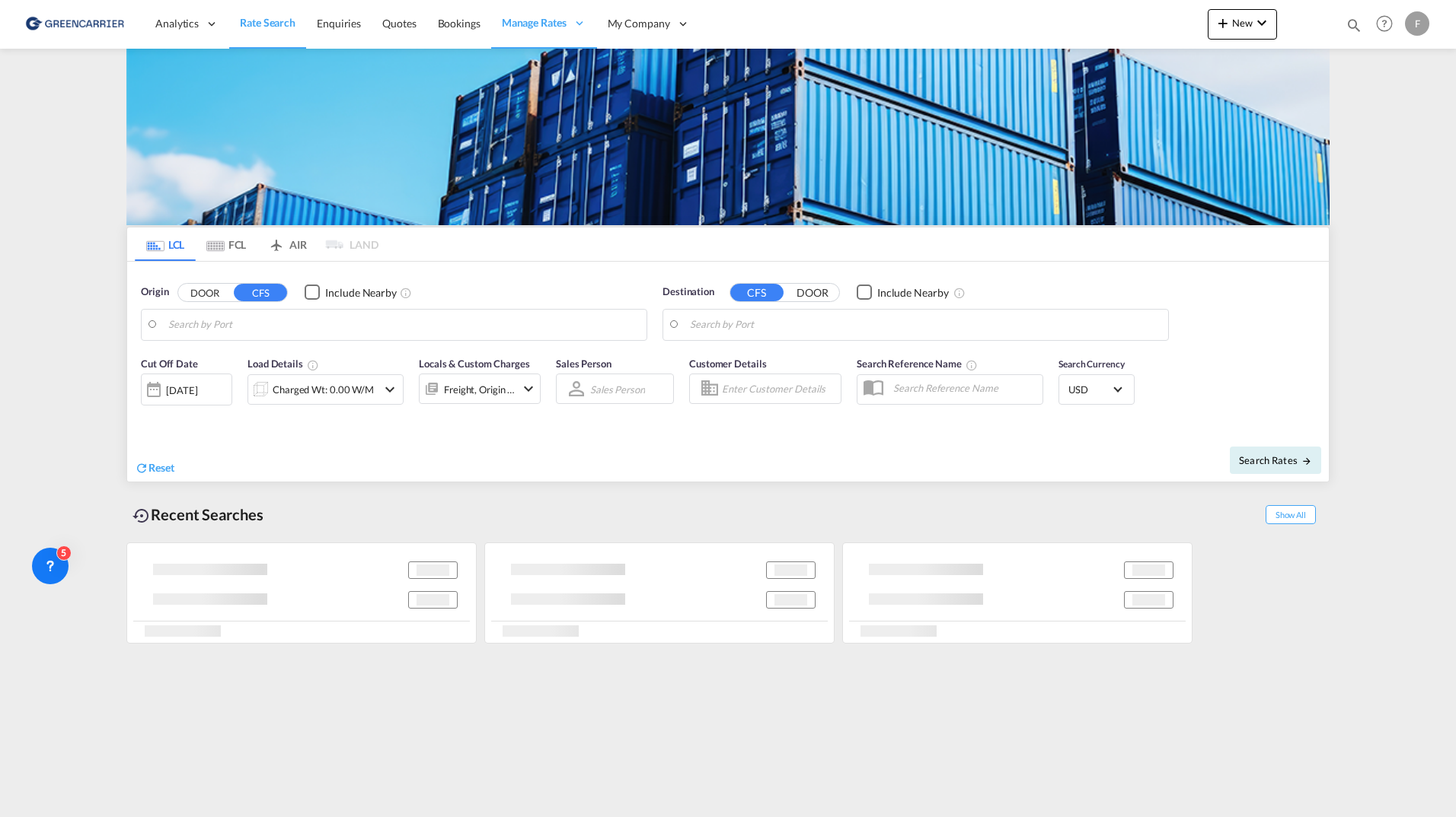
type input "New York, NY, USNYC"
type input "Hamburg, DEHAM"
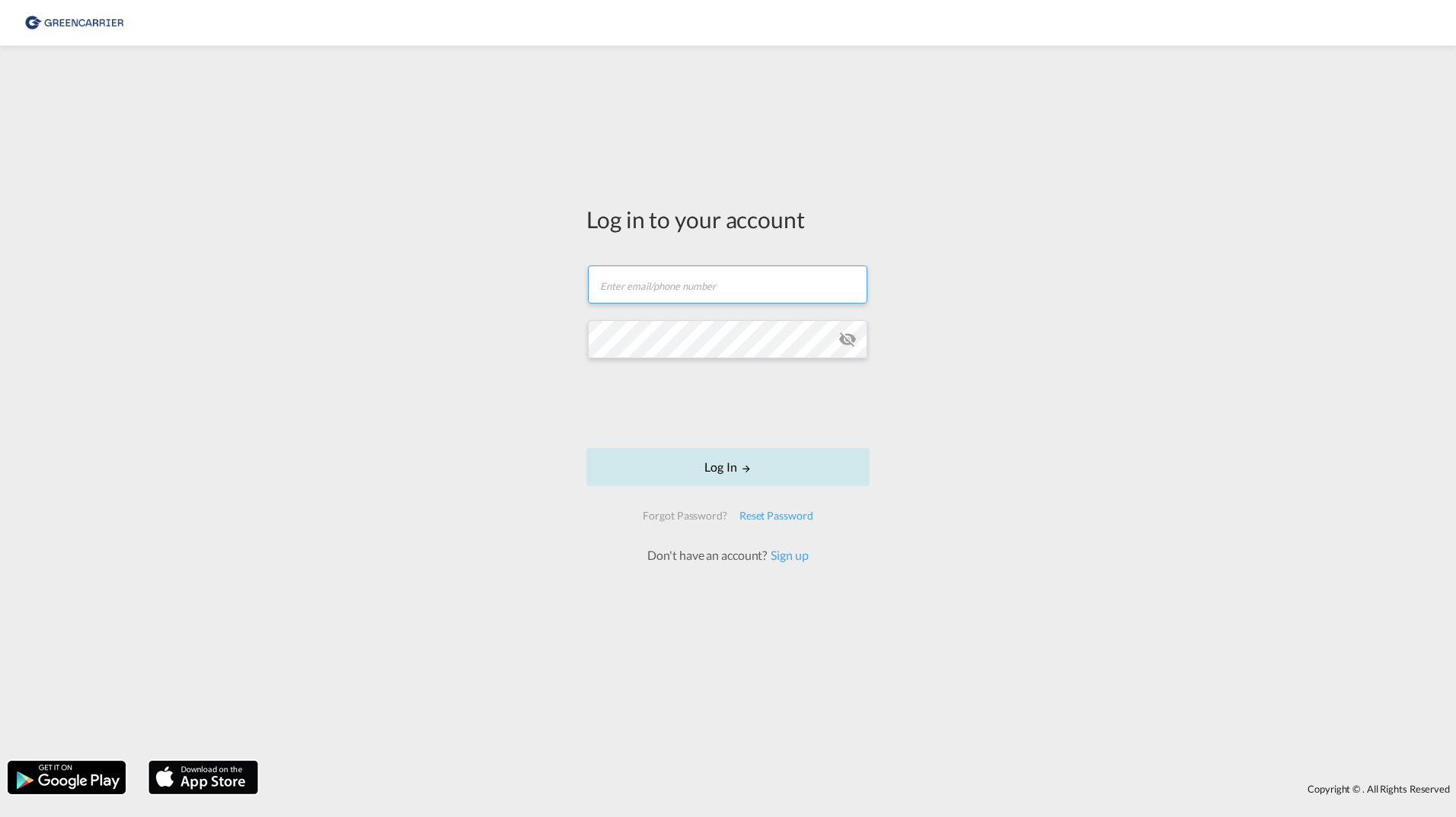
type input "filip.pehrsson@greencarrier.com"
click at [632, 466] on button "Log In" at bounding box center [728, 467] width 283 height 38
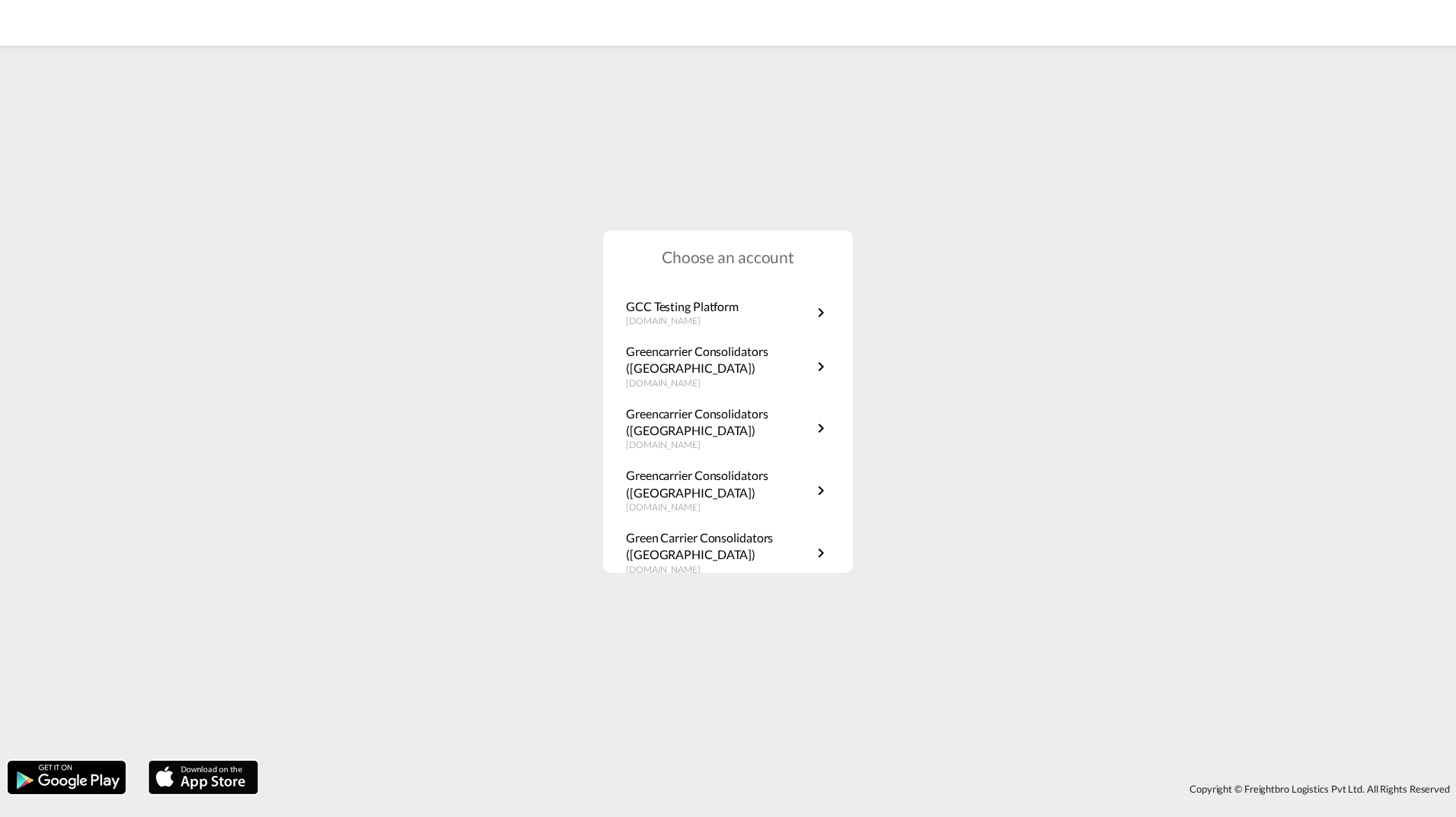
click at [1084, 409] on div "Choose an account GCC Testing Platform greencarrier-testing.freightify.com Gree…" at bounding box center [728, 401] width 1456 height 704
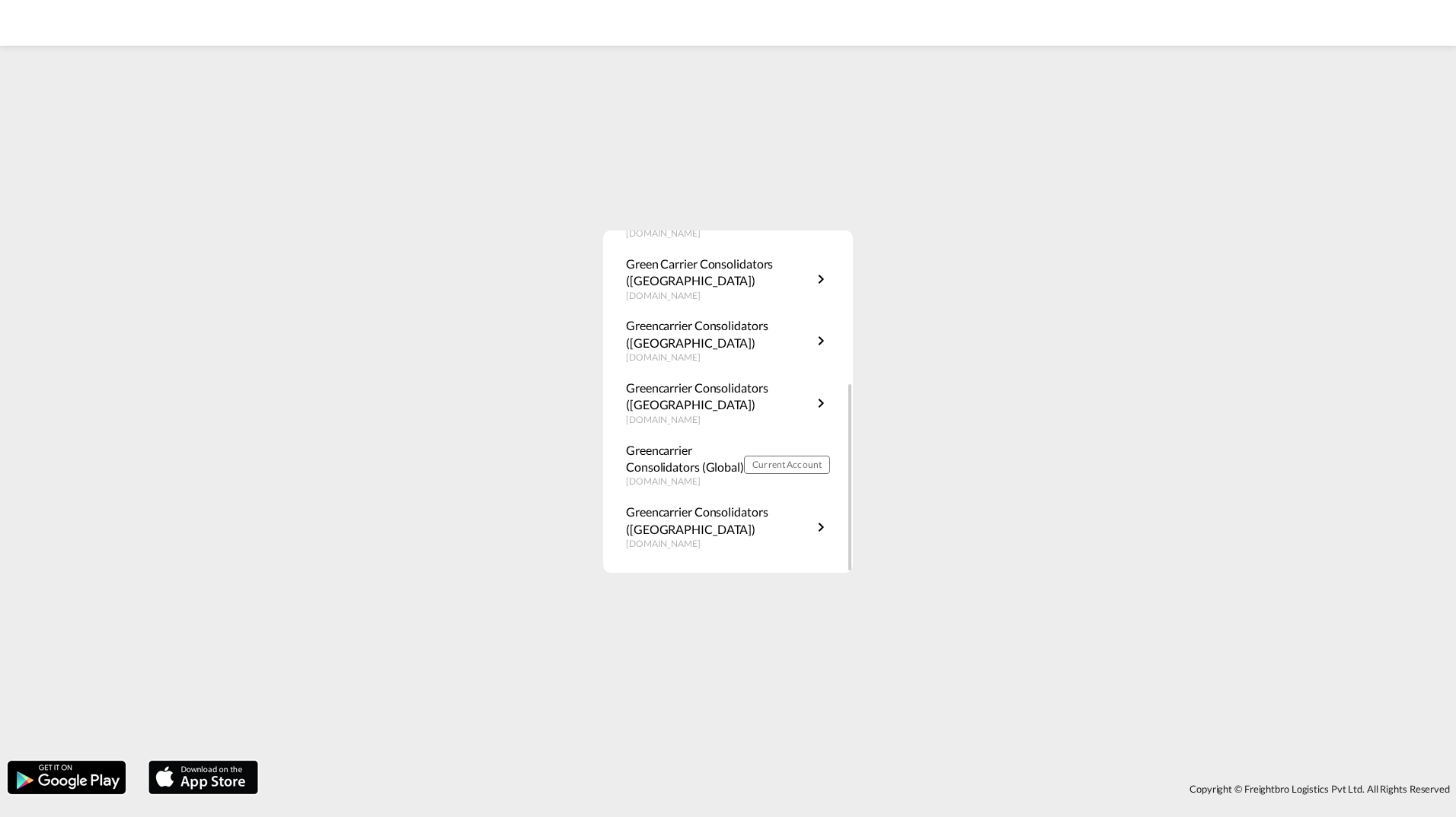
scroll to position [275, 0]
click at [671, 454] on p "Greencarrier Consolidators (Global)" at bounding box center [685, 458] width 118 height 34
click at [667, 458] on p "Greencarrier Consolidators (Global)" at bounding box center [685, 458] width 118 height 34
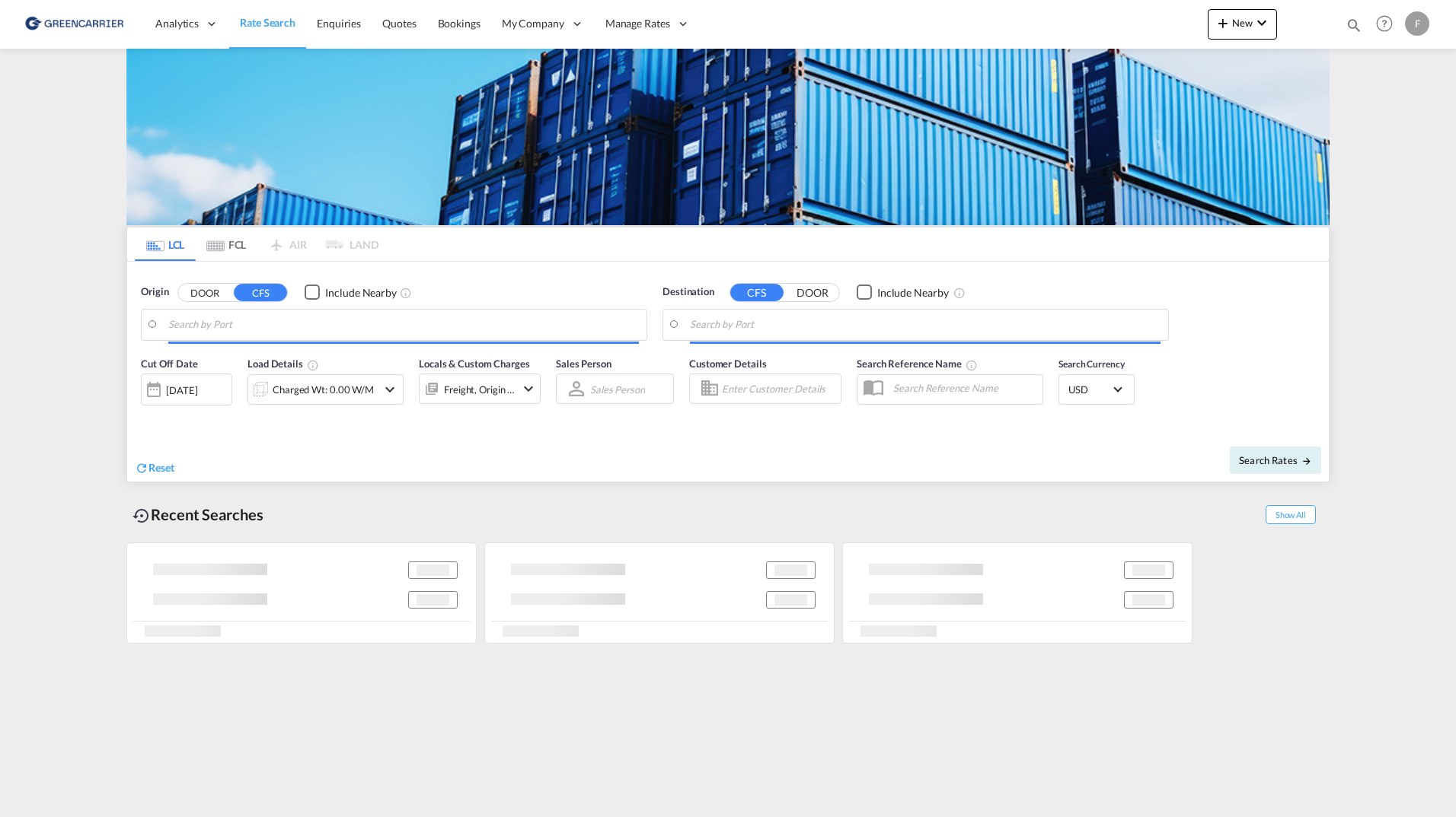
type input "SE-63232, Eskilstuna, Södermanland"
type input "Sydney, AUSYD"
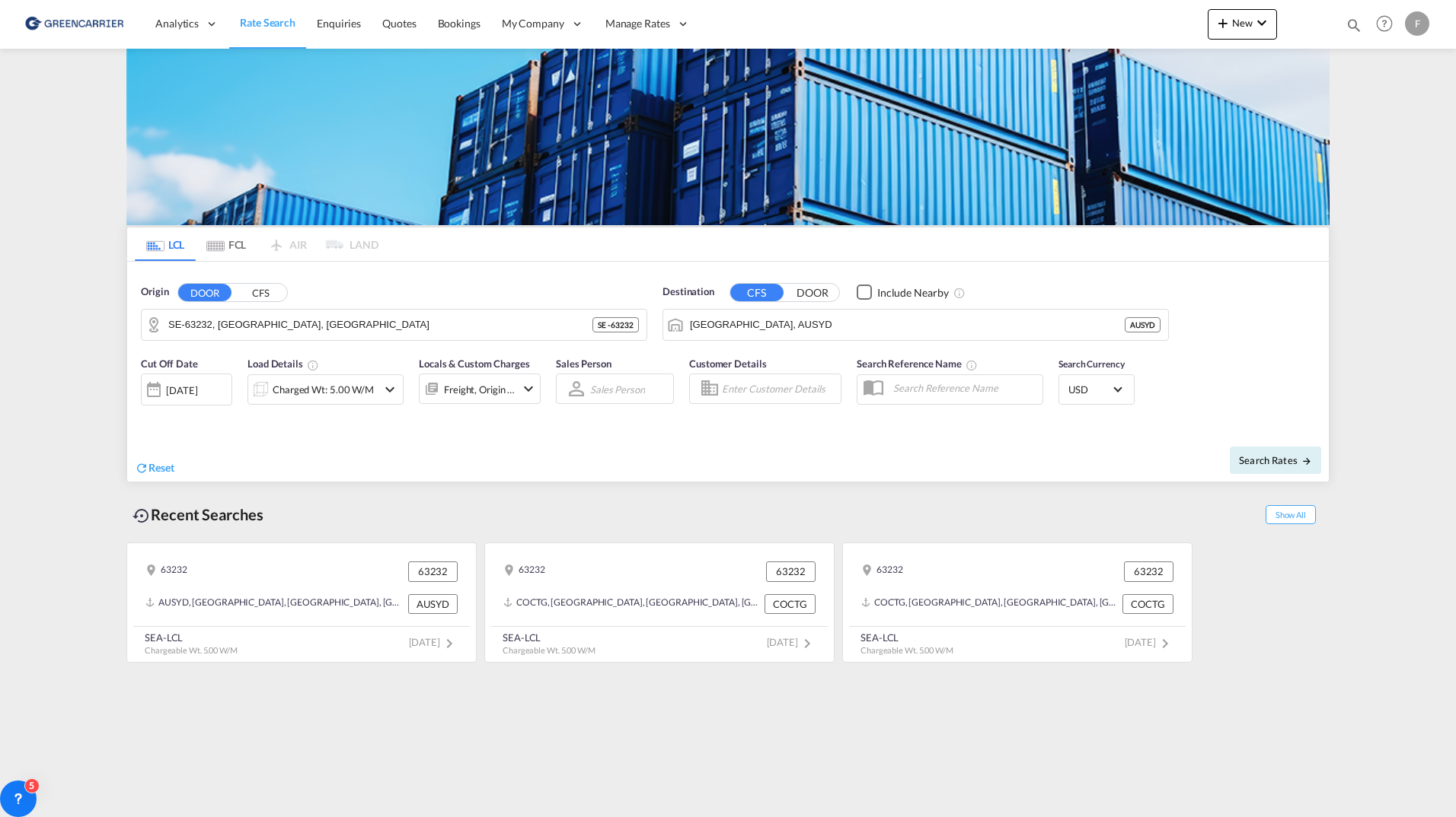
click at [1325, 349] on div "Cut Off Date 28 Aug 2025 28/08/2025 Load Details Charged Wt: 5.00 W/M Locals & …" at bounding box center [728, 389] width 1201 height 82
click at [1422, 331] on md-content "Analytics Reports Dashboard Rate Search Enquiries Quotes Bookings" at bounding box center [728, 408] width 1456 height 817
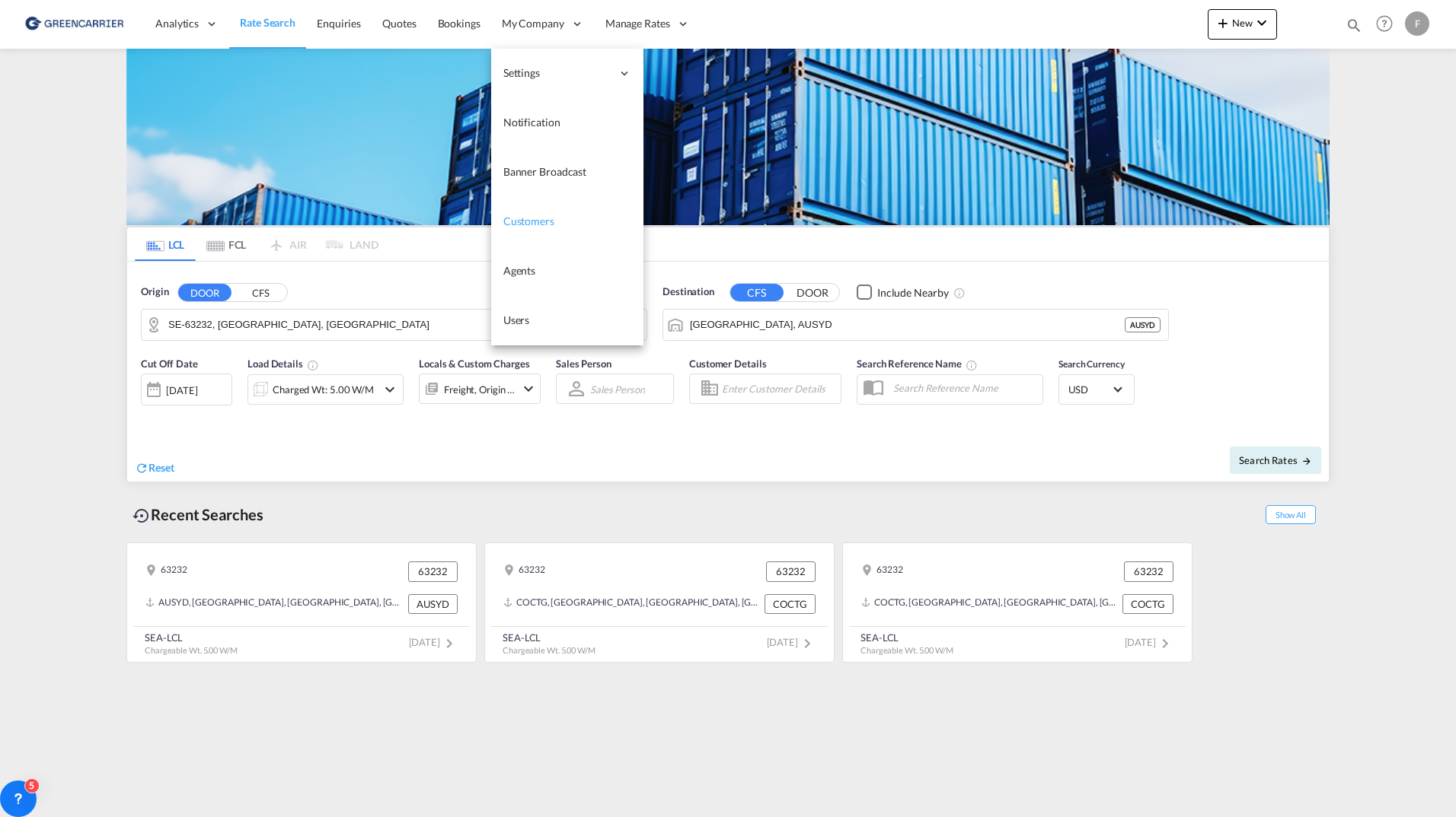
drag, startPoint x: 528, startPoint y: 230, endPoint x: 560, endPoint y: 232, distance: 32.1
click at [528, 230] on link "Customers" at bounding box center [567, 221] width 152 height 49
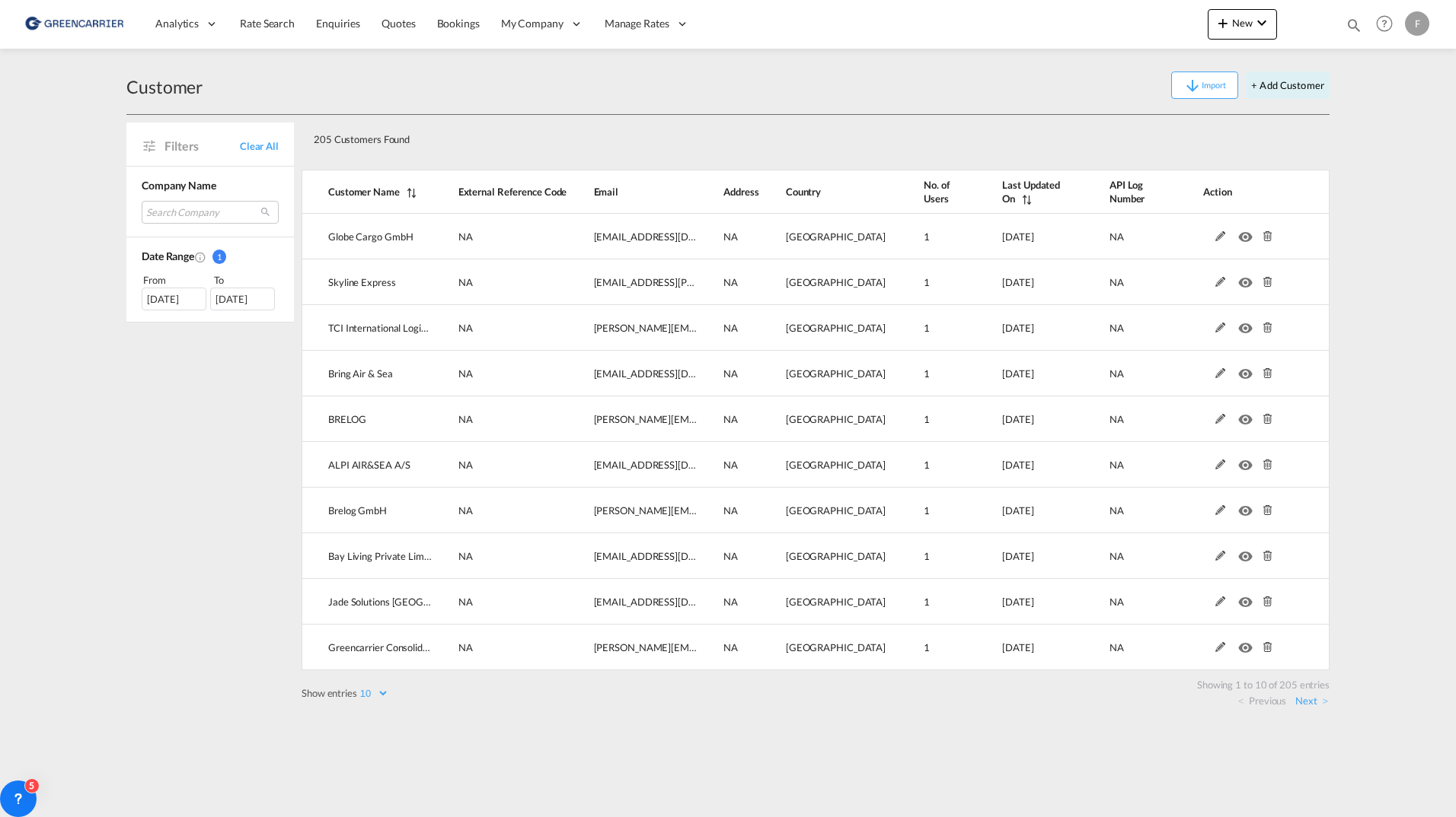
click at [1376, 417] on md-content "Analytics Reports Dashboard Rate Search Enquiries Quotes Bookings" at bounding box center [728, 408] width 1456 height 817
click at [277, 27] on span "Rate Search" at bounding box center [267, 23] width 55 height 13
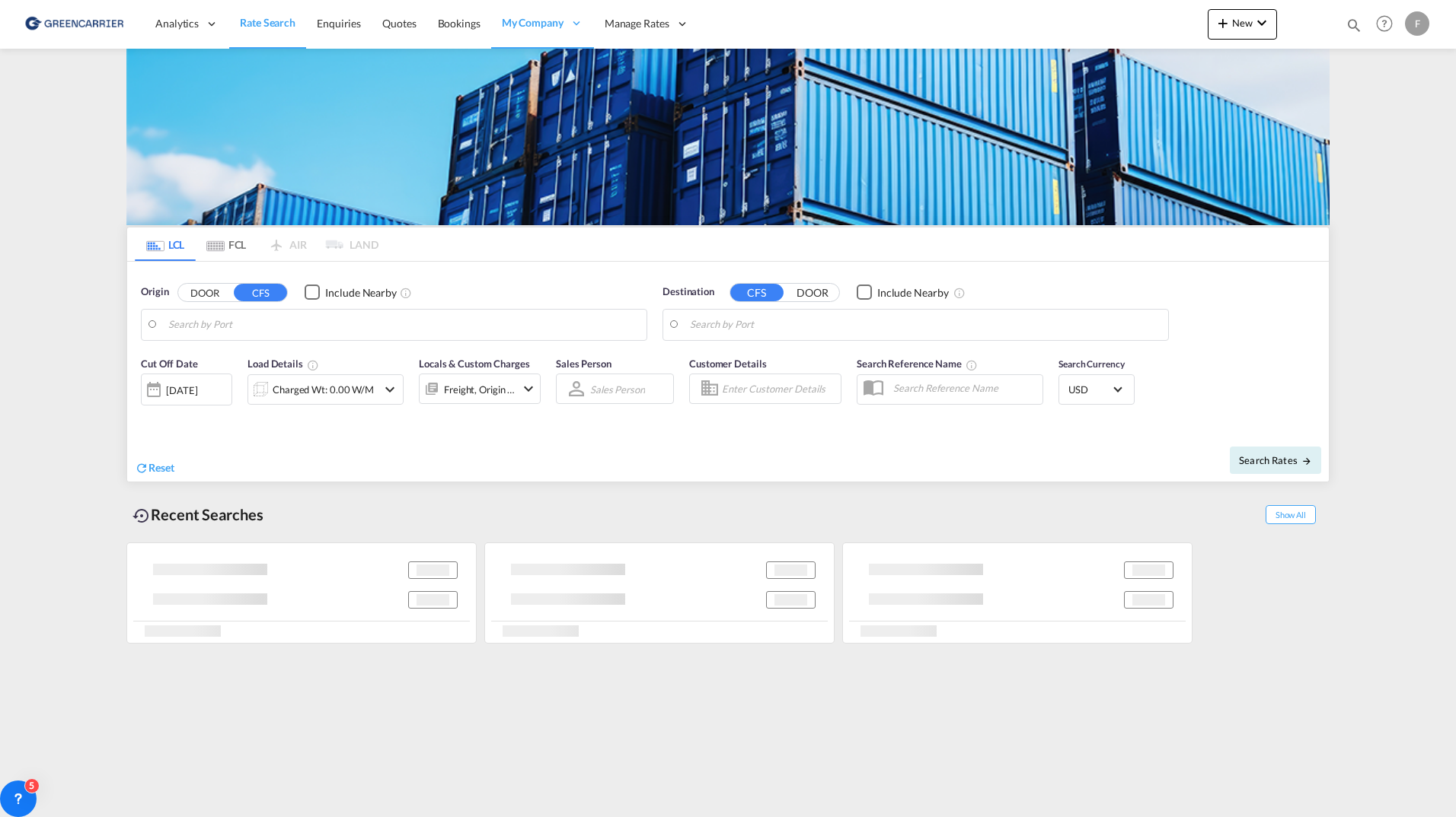
type input "SE-63232, Eskilstuna, Södermanland"
type input "Sydney, AUSYD"
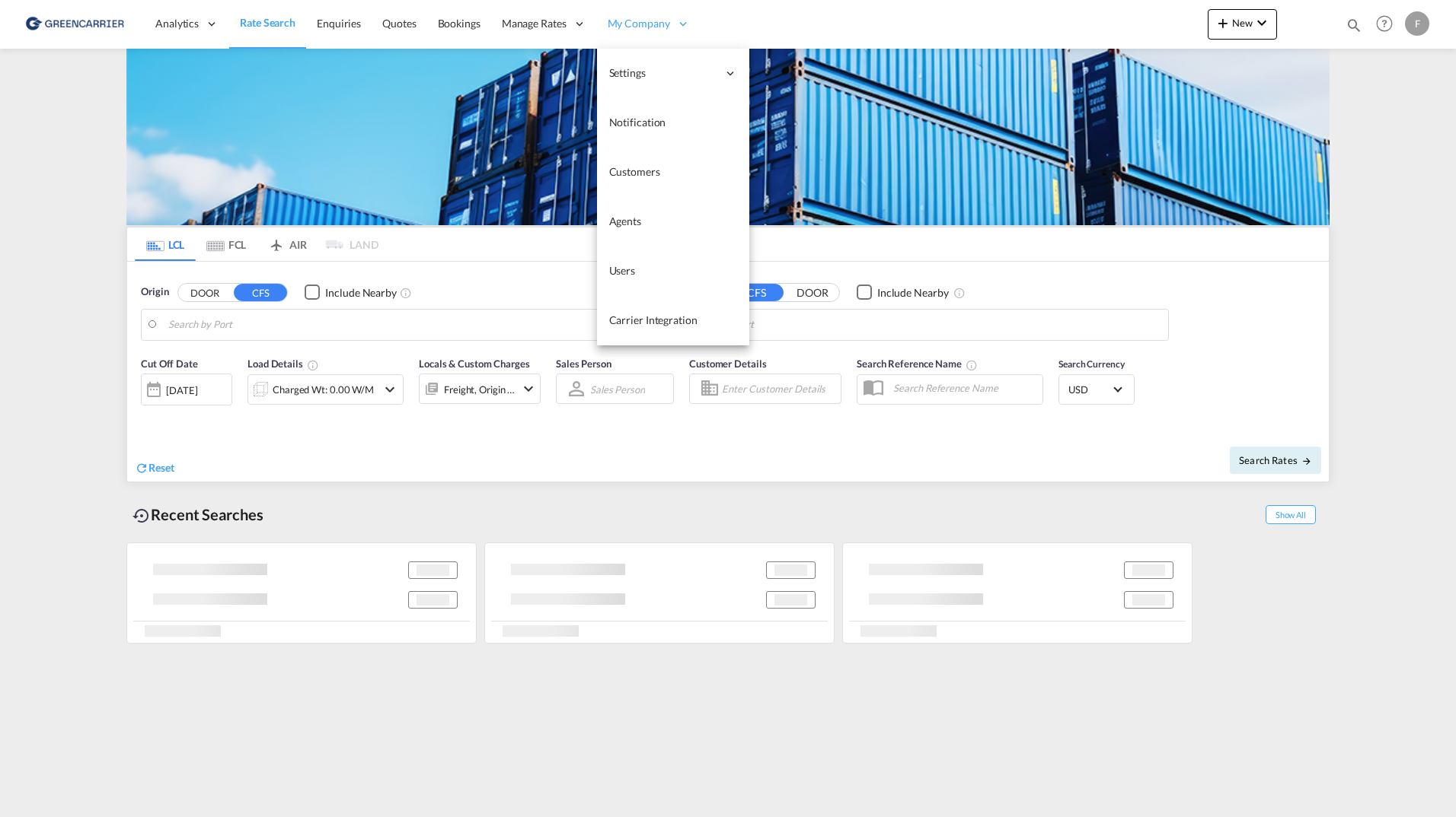
type input "[US_STATE], [GEOGRAPHIC_DATA], USNYC"
type input "[GEOGRAPHIC_DATA], [GEOGRAPHIC_DATA]"
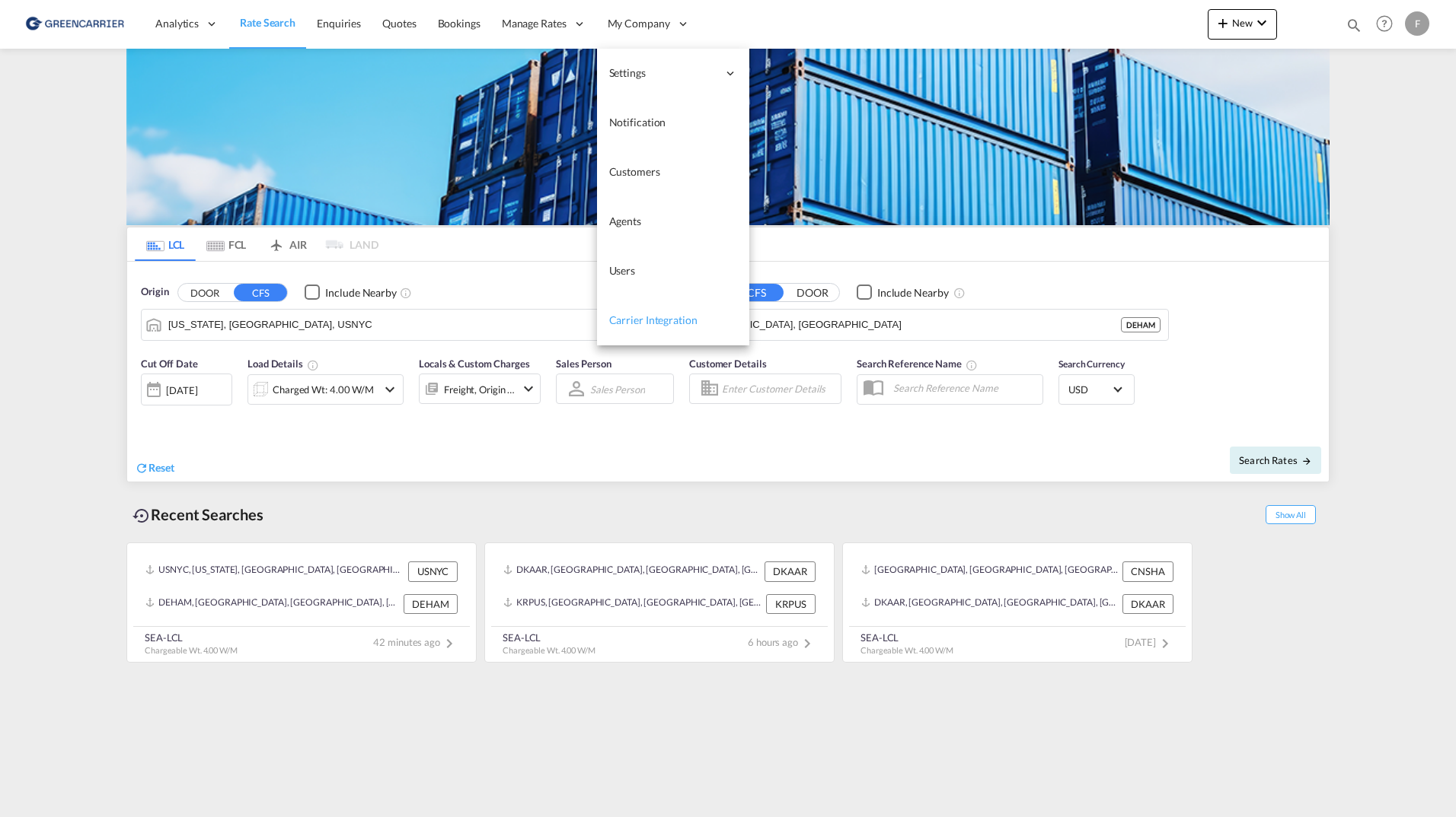
click at [649, 308] on link "Carrier Integration" at bounding box center [673, 320] width 152 height 49
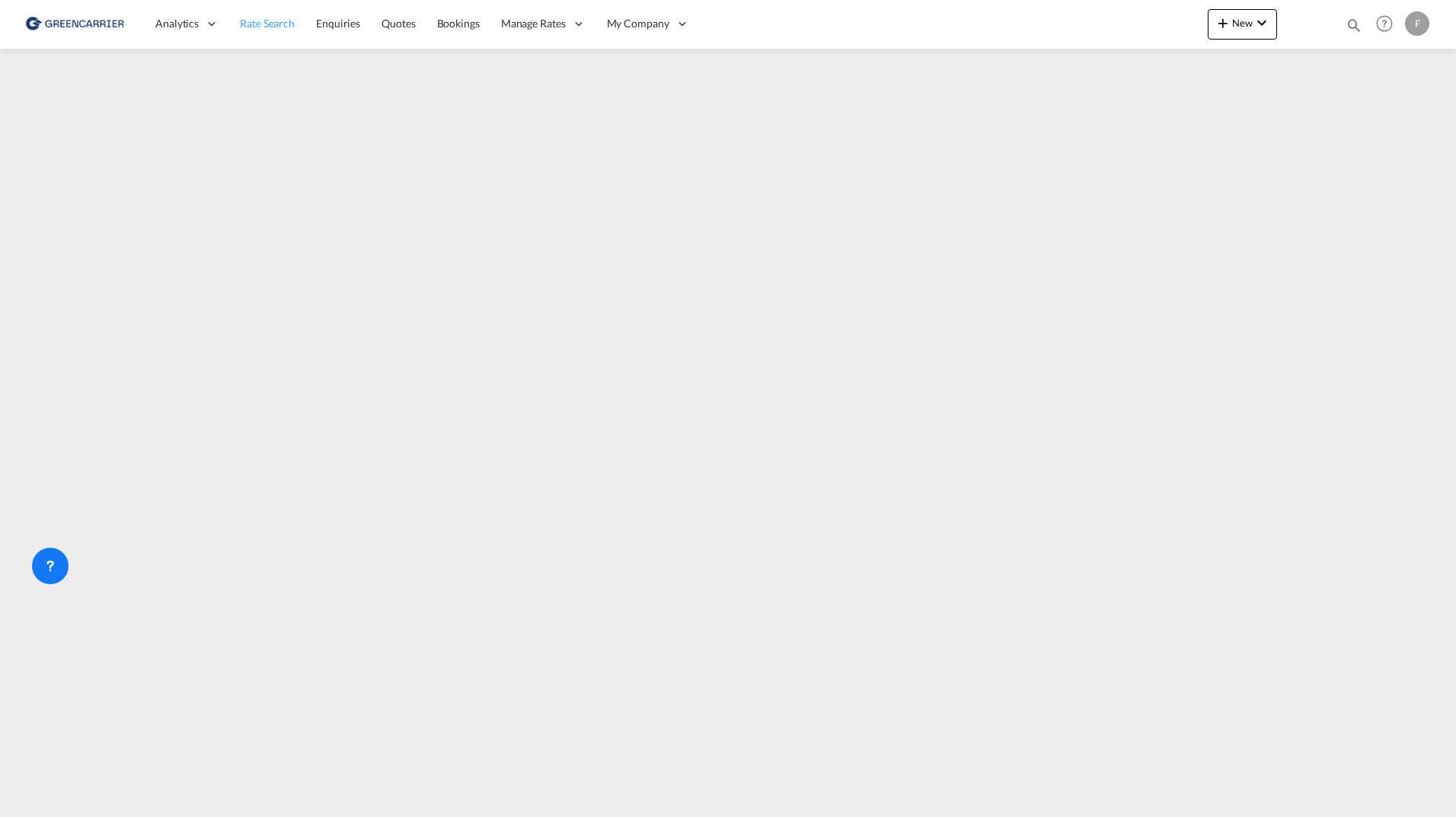
click at [281, 27] on span "Rate Search" at bounding box center [267, 23] width 55 height 13
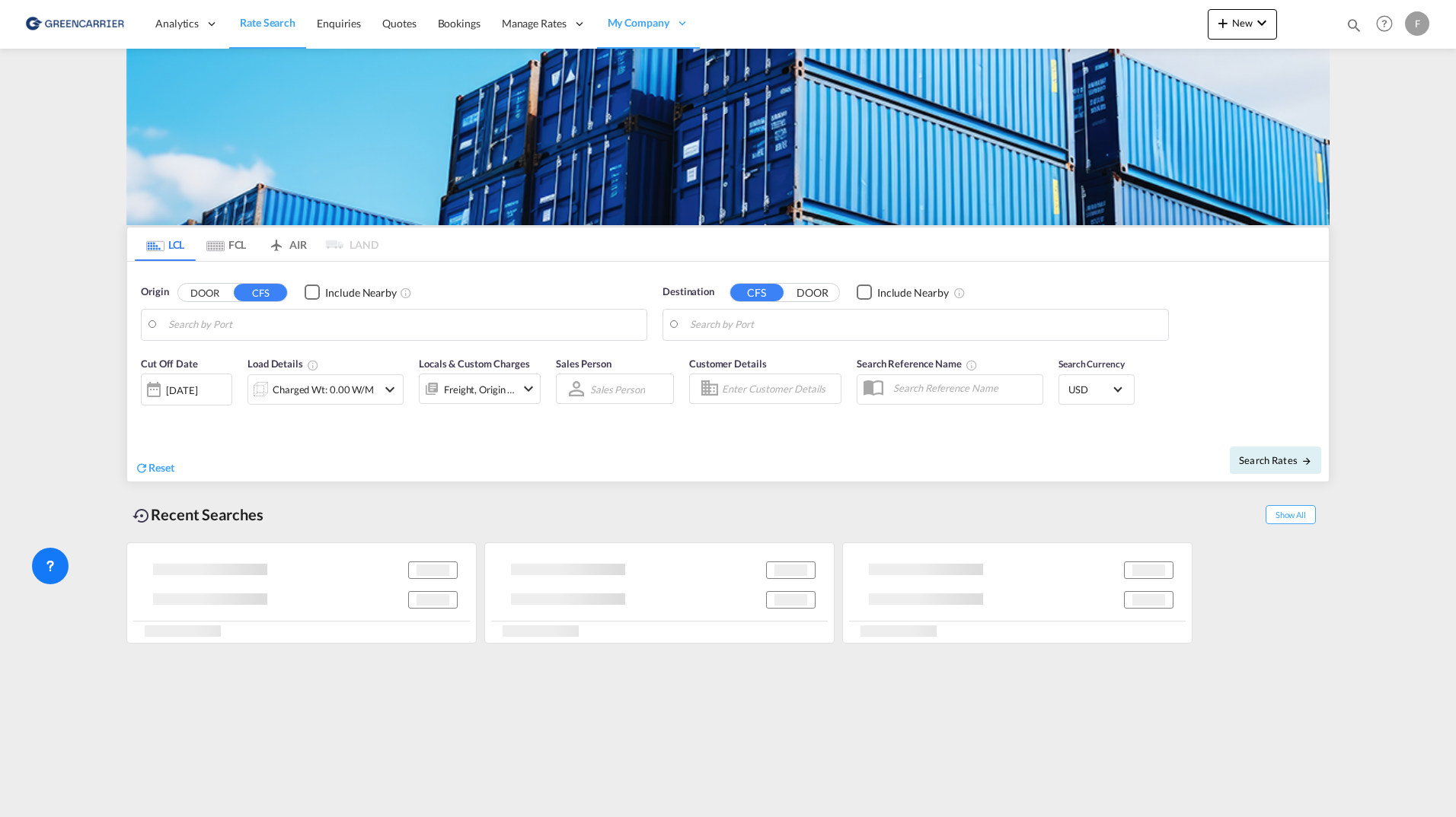
type input "[US_STATE], [GEOGRAPHIC_DATA], USNYC"
type input "[GEOGRAPHIC_DATA], [GEOGRAPHIC_DATA]"
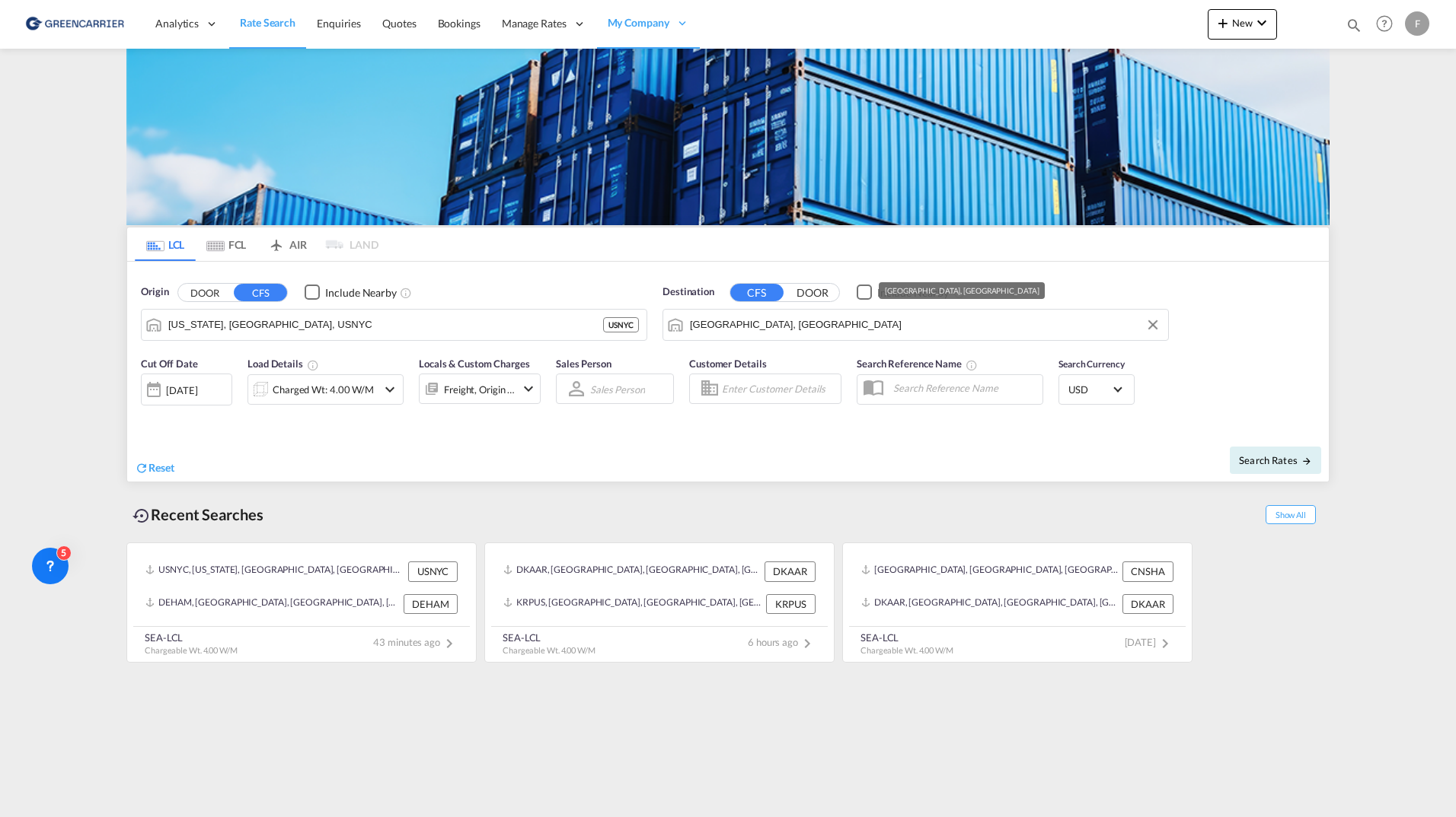
click at [792, 325] on input "[GEOGRAPHIC_DATA], [GEOGRAPHIC_DATA]" at bounding box center [925, 324] width 470 height 23
click at [792, 325] on input "Hamburg, DEHAM" at bounding box center [925, 324] width 470 height 23
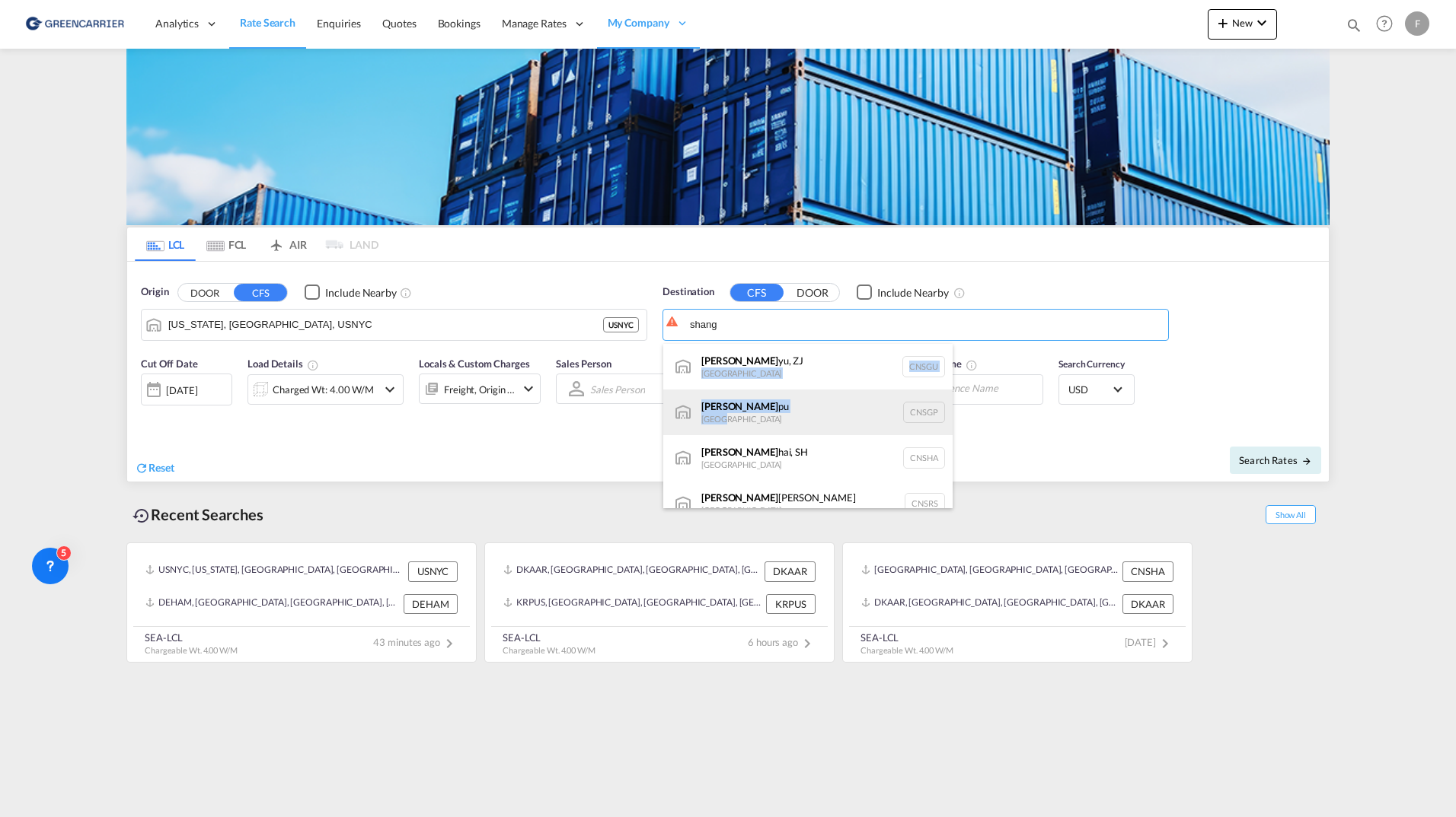
drag, startPoint x: 803, startPoint y: 359, endPoint x: 801, endPoint y: 423, distance: 64.0
click at [801, 423] on ul "Shang yu, ZJ China CNSGU Shang pu China CNSGP Shang hai, SH China CNSHA Shang r…" at bounding box center [808, 435] width 289 height 183
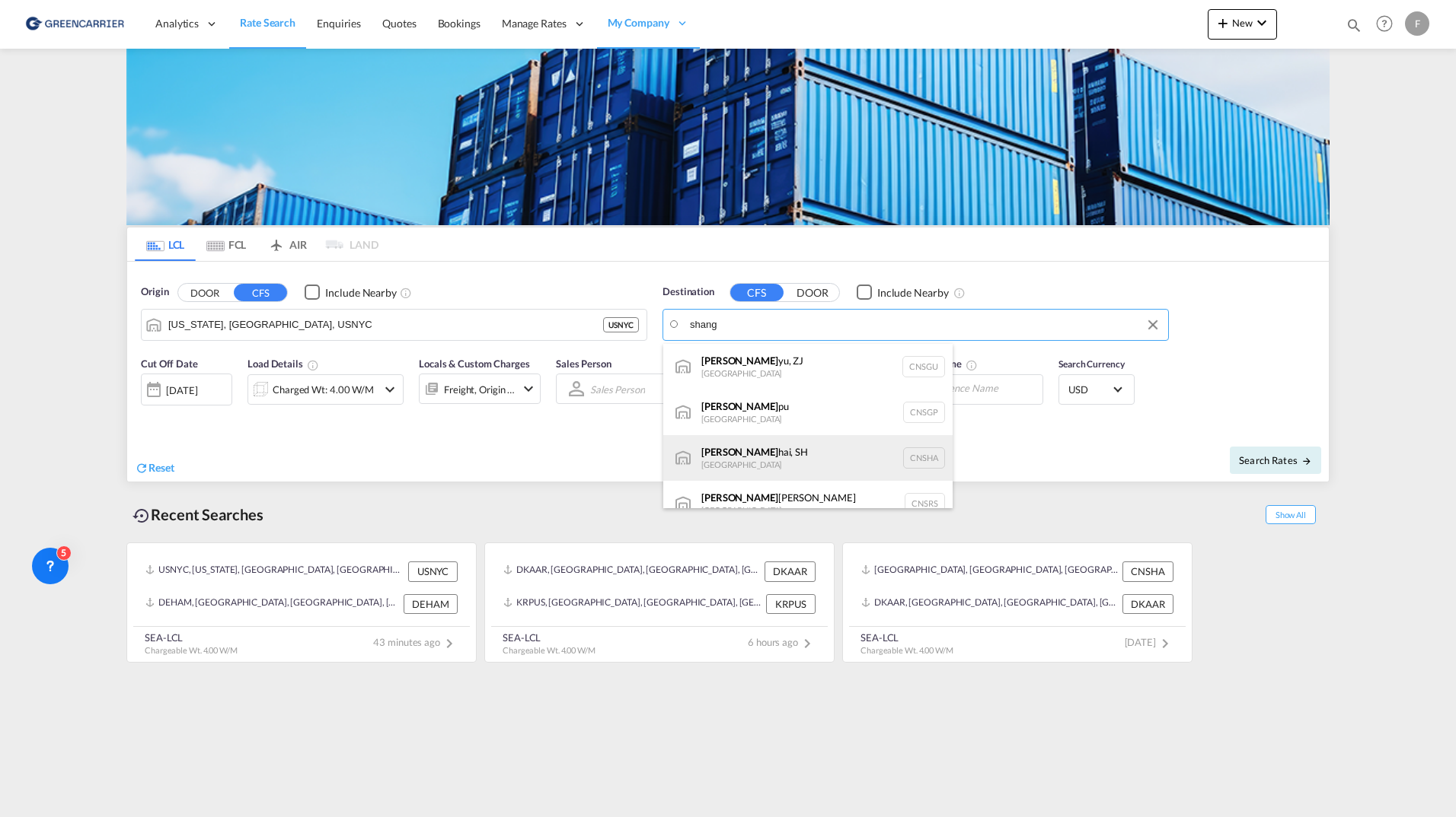
click at [814, 458] on div "Shang hai, SH China CNSHA" at bounding box center [808, 458] width 289 height 45
type input "Shanghai, SH, CNSHA"
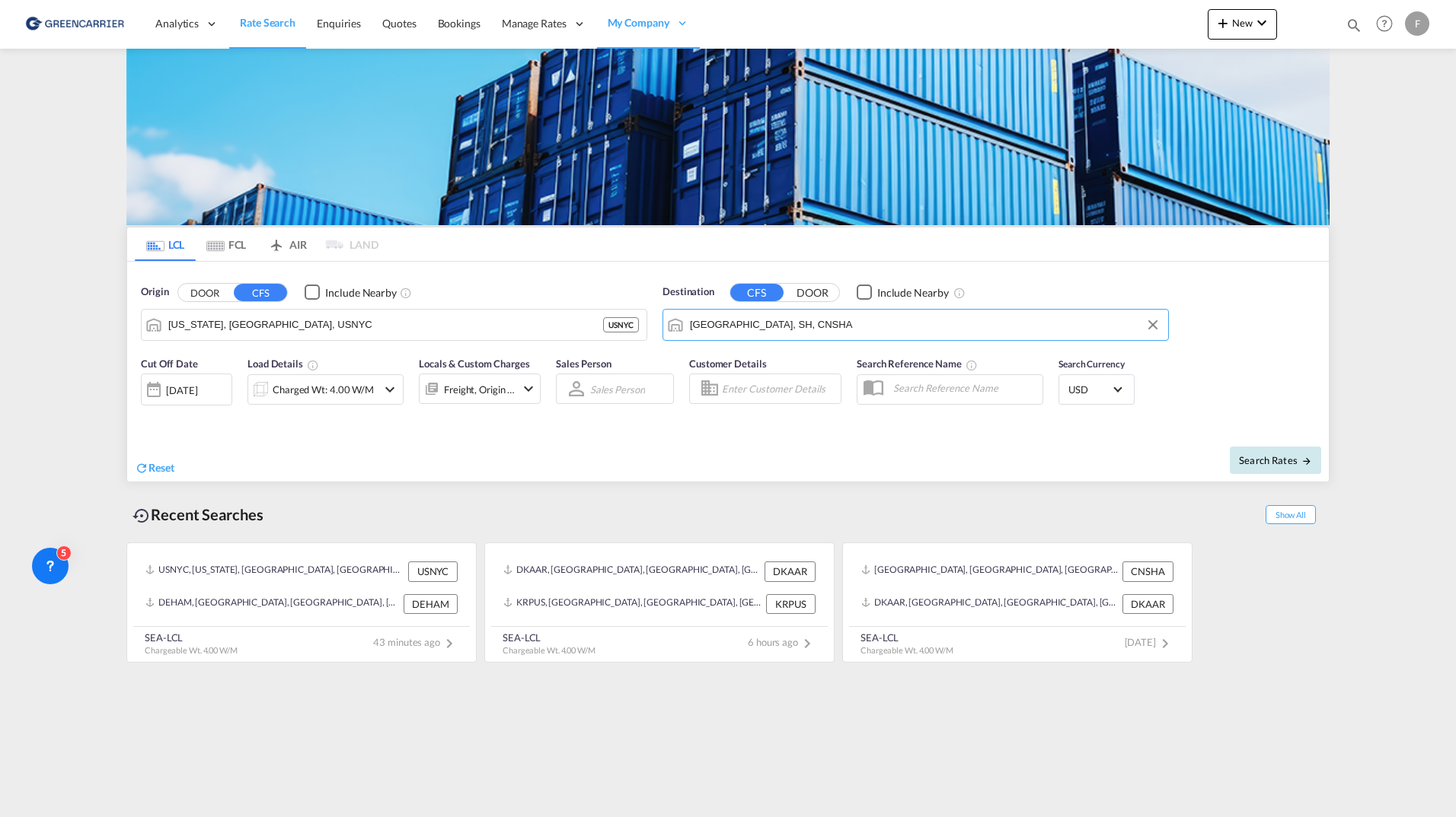
click at [1261, 466] on button "Search Rates" at bounding box center [1275, 460] width 91 height 27
type input "USNYC to CNSHA / 28 Aug 2025"
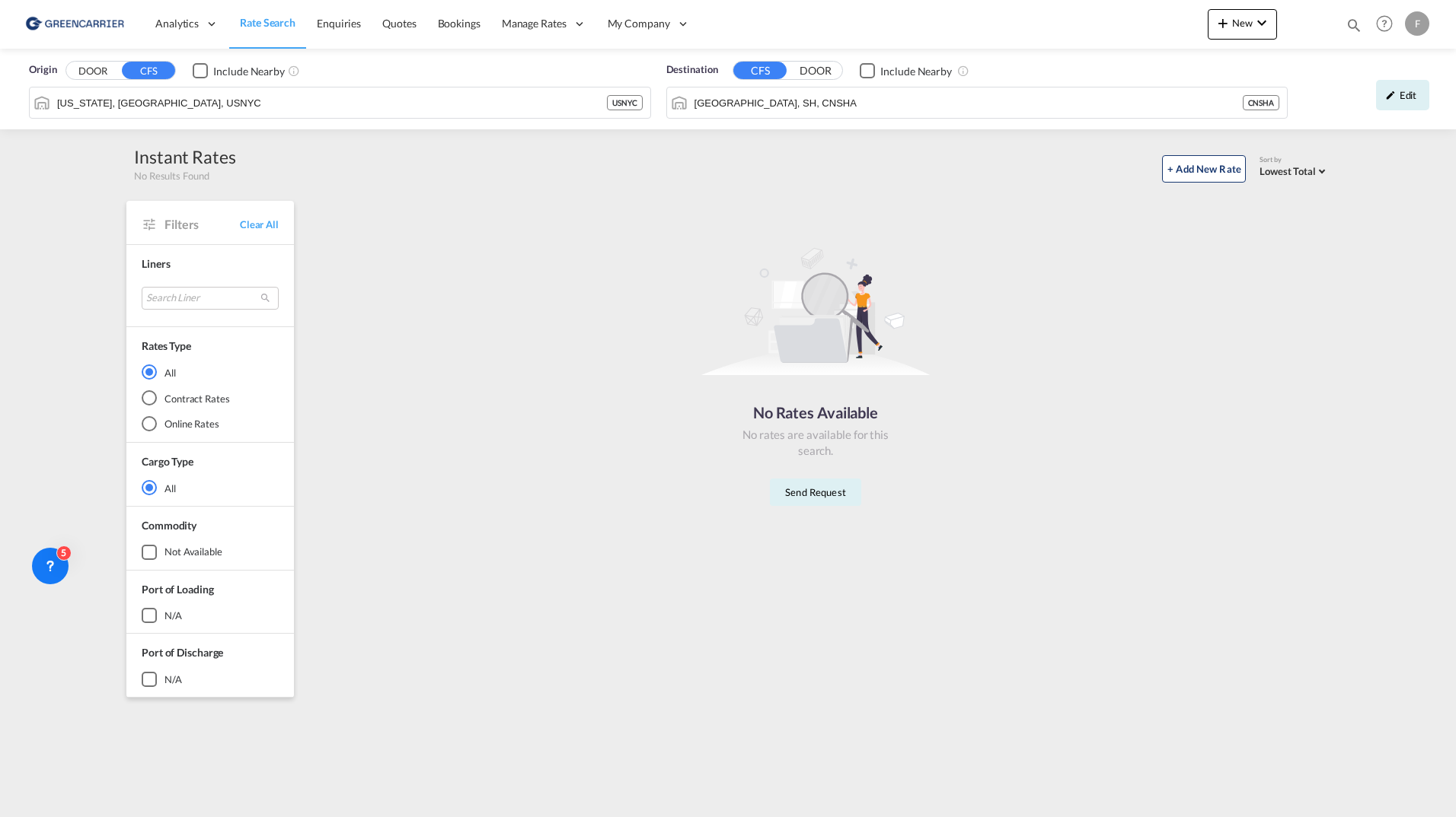
click at [281, 29] on span "Rate Search" at bounding box center [267, 22] width 55 height 13
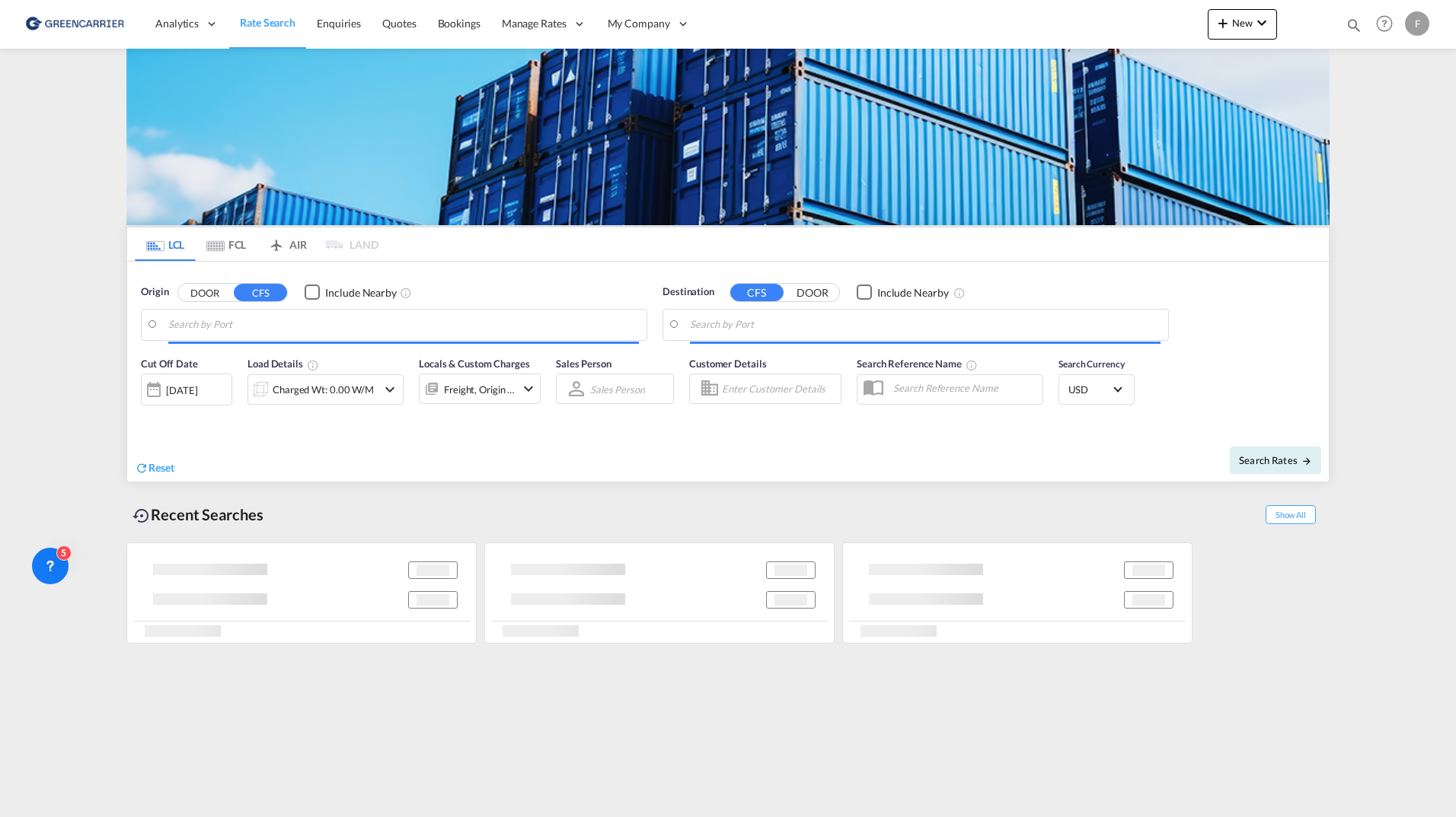
type input "New York, NY, USNYC"
type input "Shanghai, SH, CNSHA"
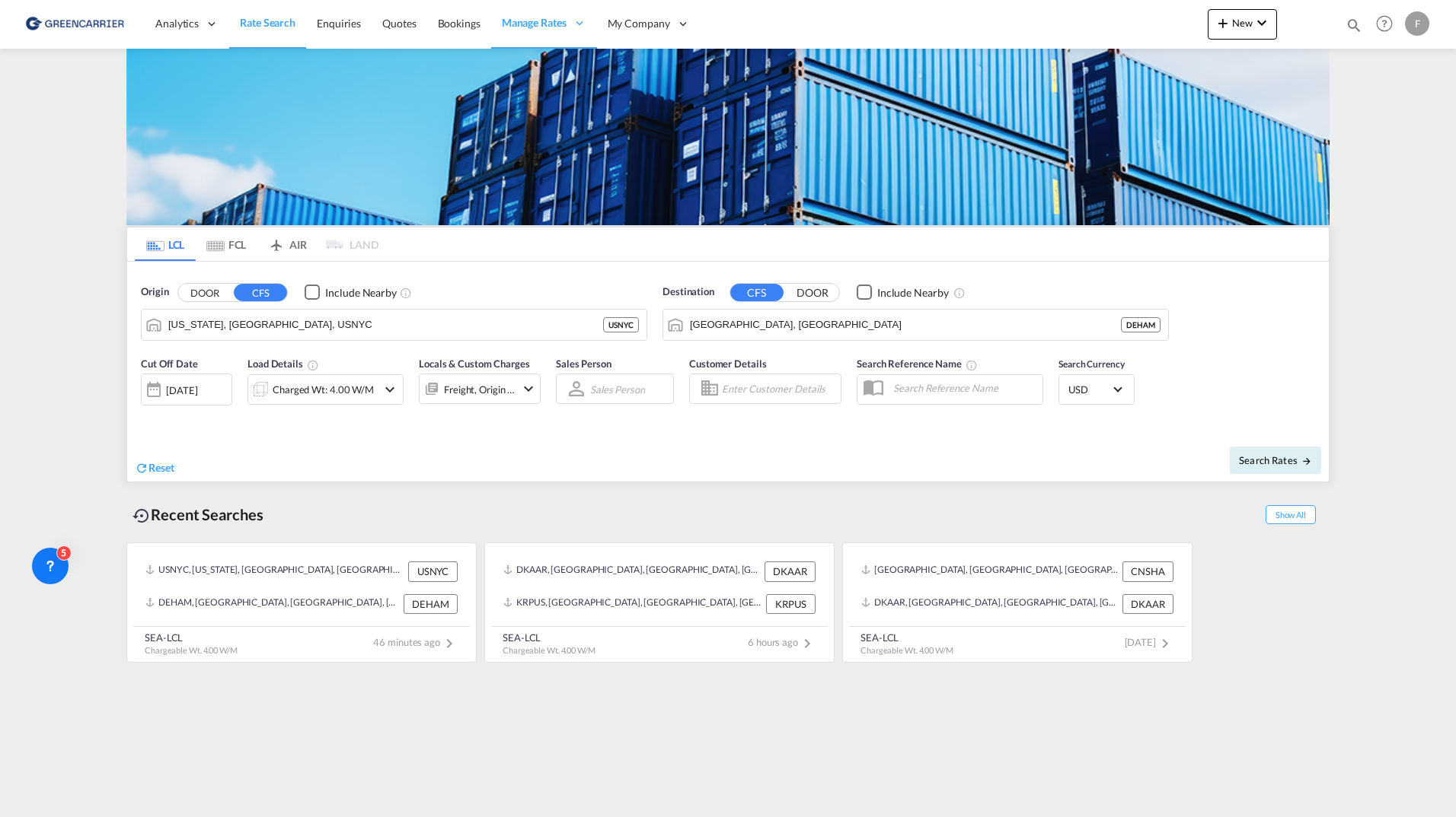
click at [692, 474] on div "Reset" at bounding box center [433, 456] width 597 height 42
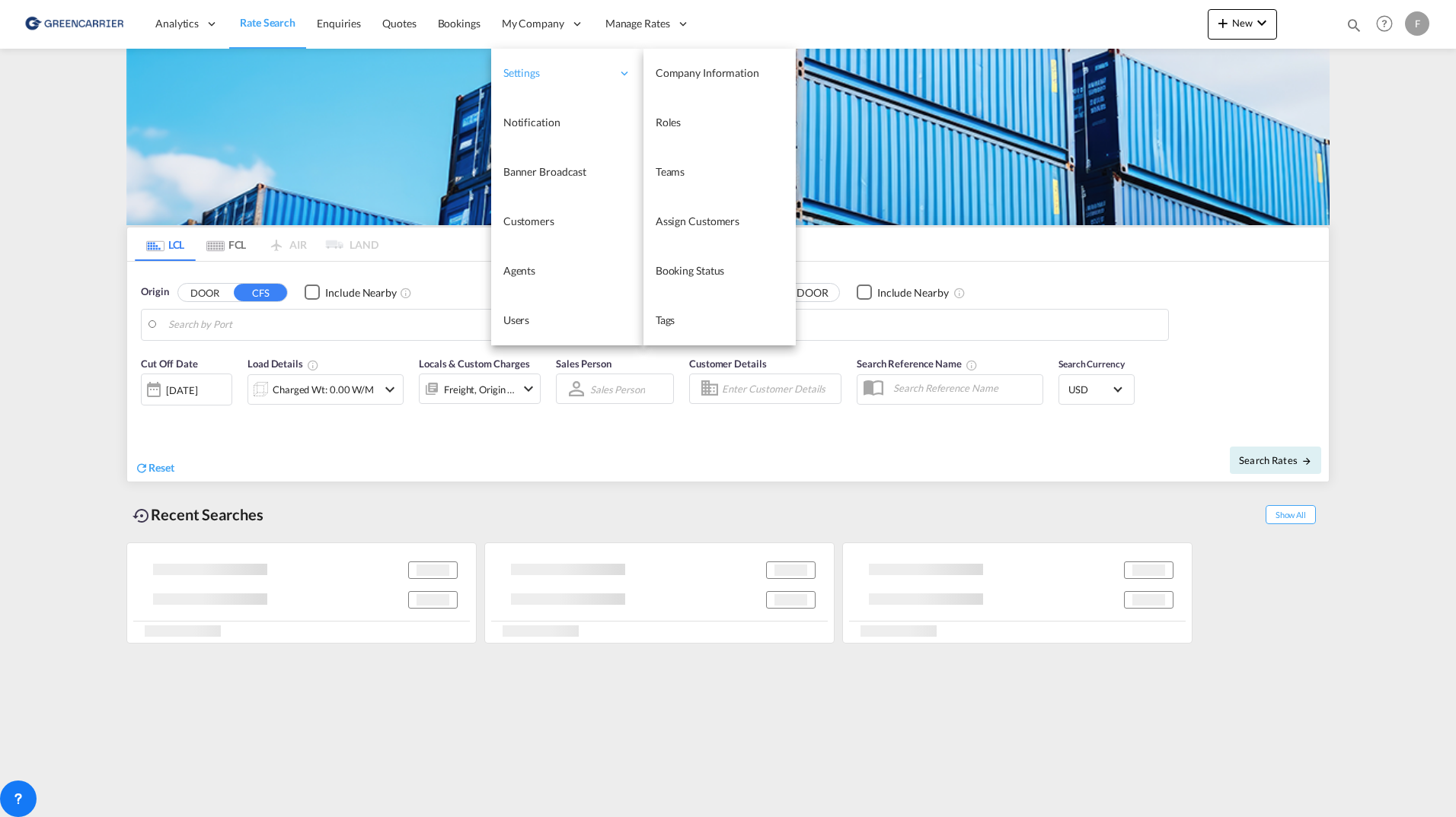
type input "SE-63232, [GEOGRAPHIC_DATA], [GEOGRAPHIC_DATA]"
type input "[GEOGRAPHIC_DATA], AUSYD"
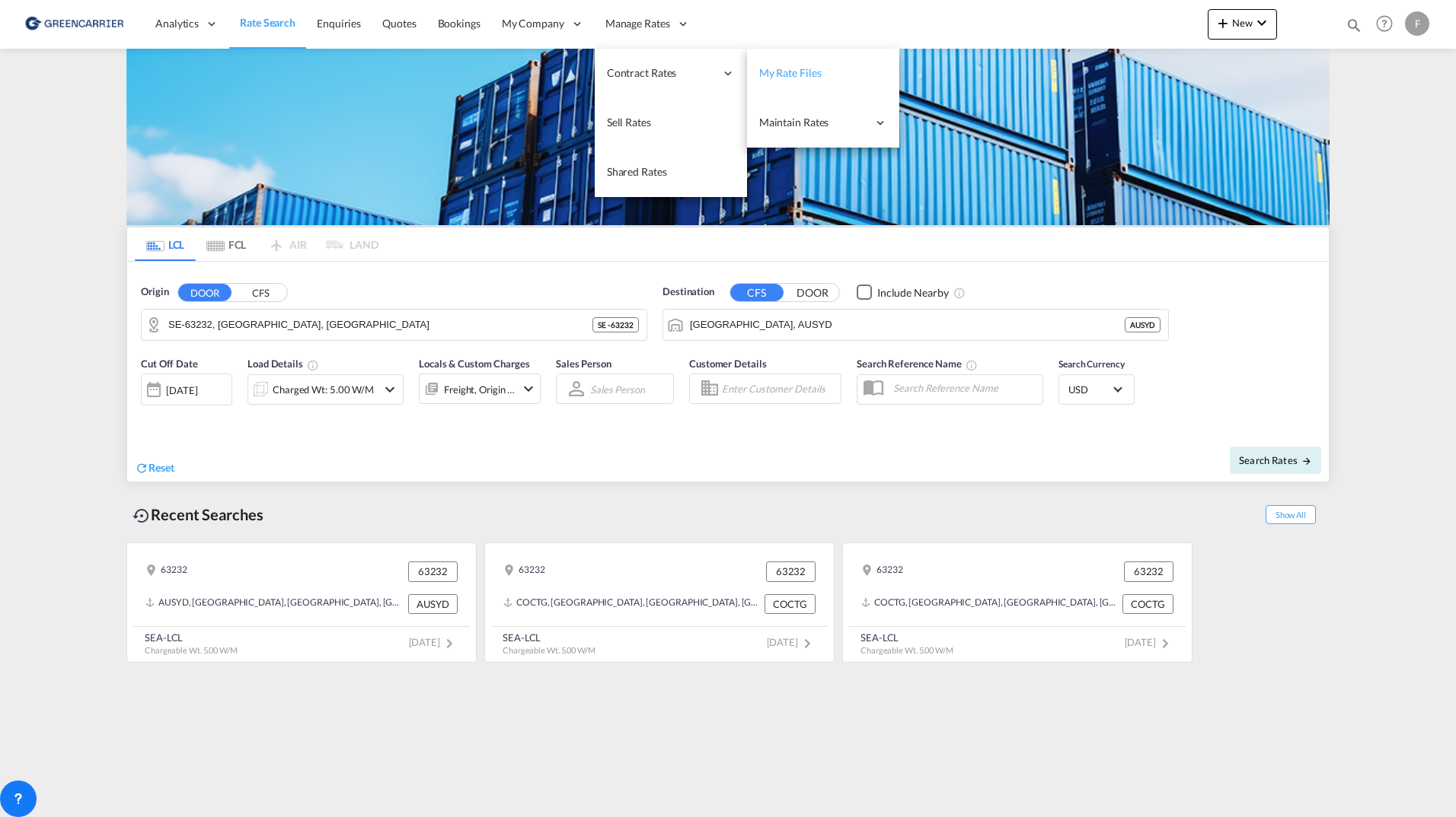
click at [807, 77] on span "My Rate Files" at bounding box center [790, 73] width 63 height 13
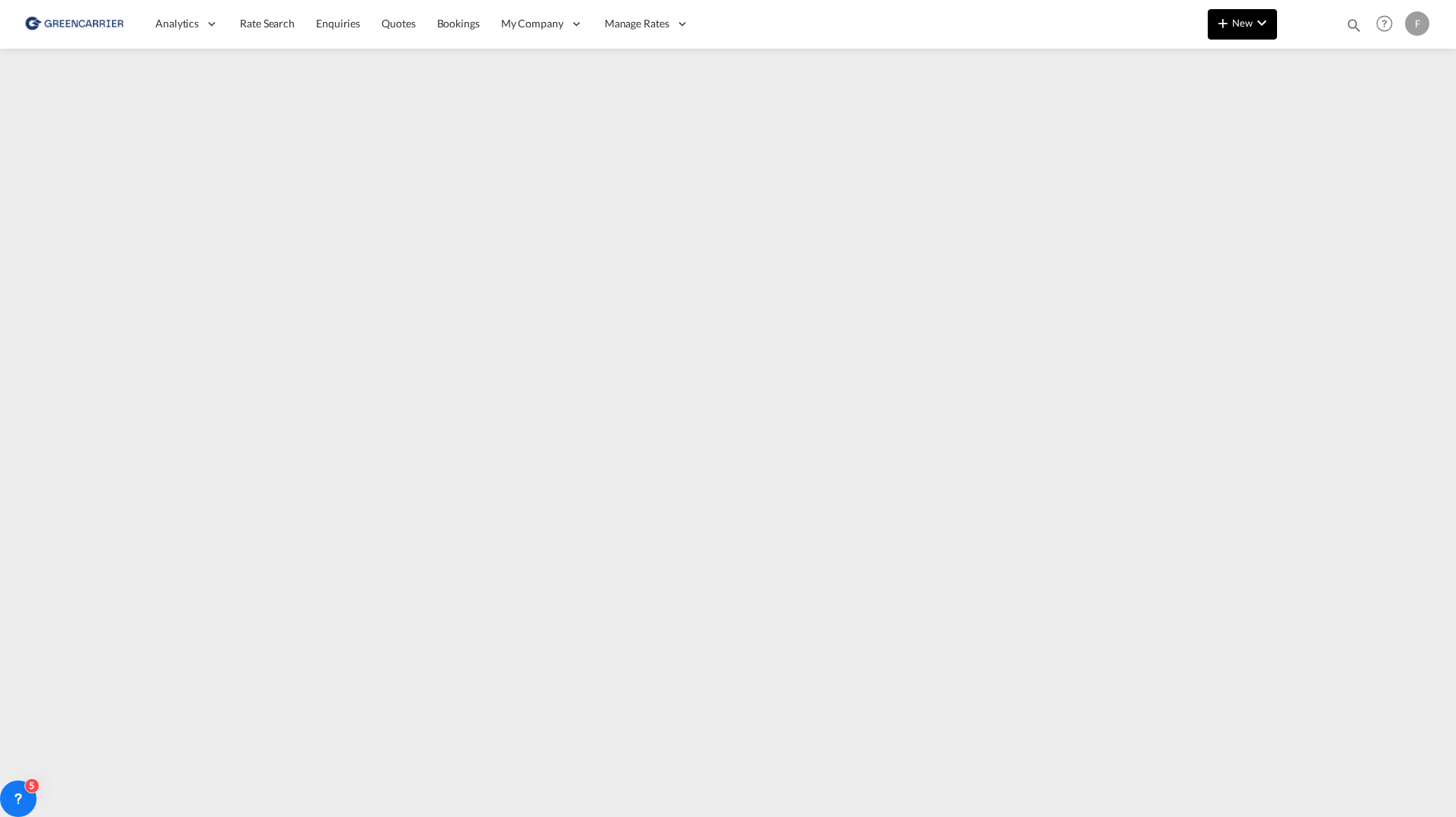
click at [1250, 34] on button "New" at bounding box center [1242, 24] width 70 height 30
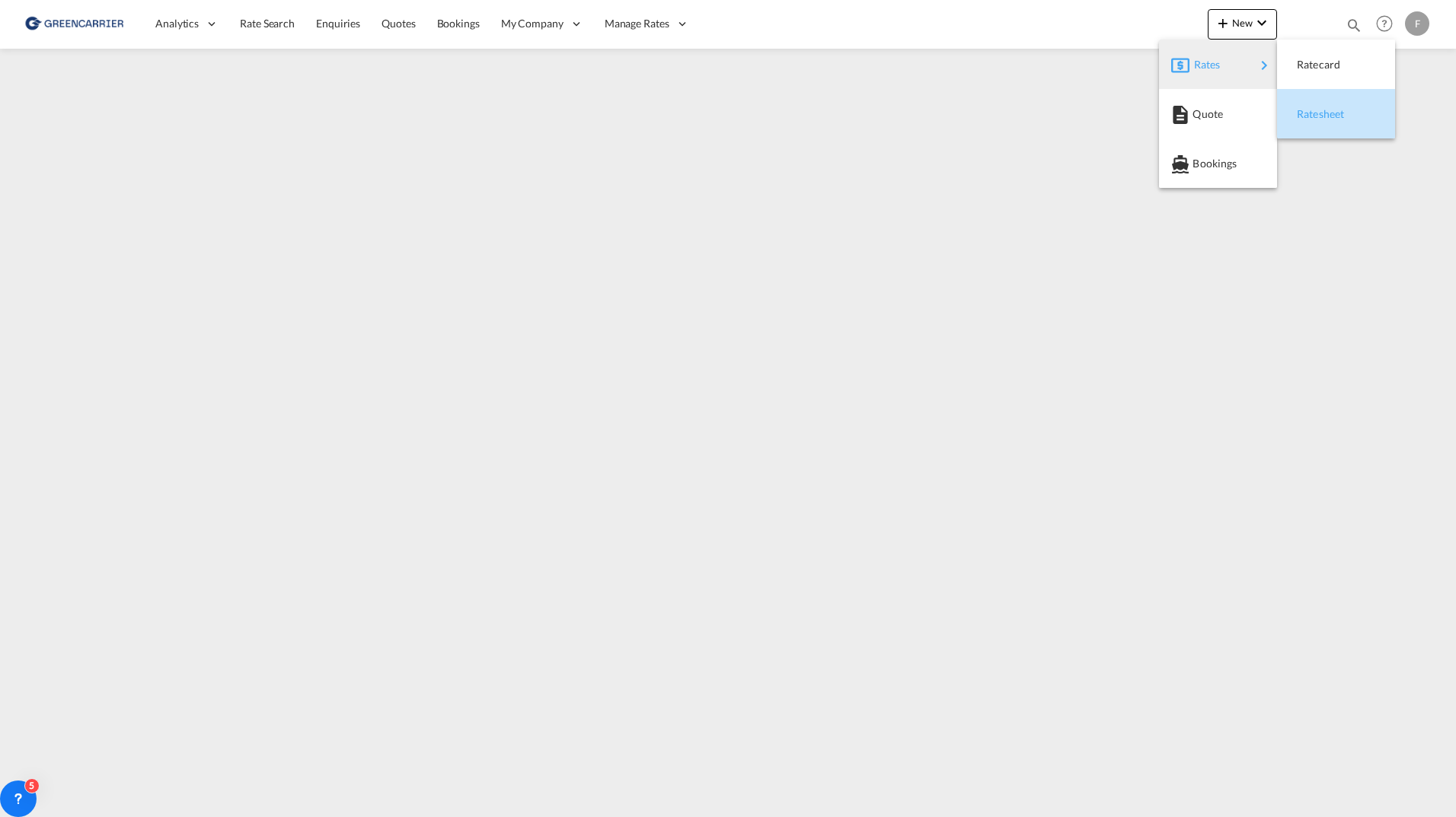
click at [1314, 116] on span "Ratesheet" at bounding box center [1304, 114] width 16 height 30
